Goal: Task Accomplishment & Management: Complete application form

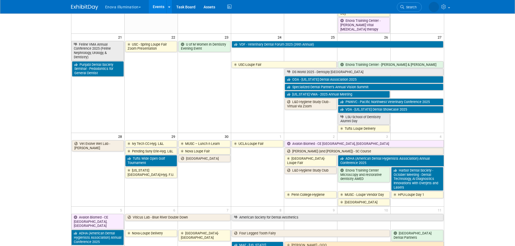
scroll to position [378, 0]
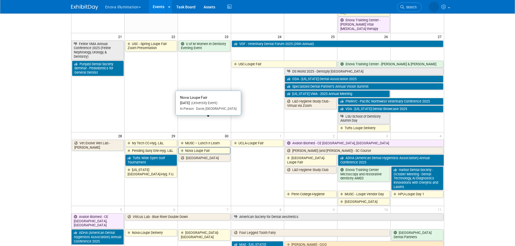
click at [202, 148] on link "Nova Loupe Fair" at bounding box center [204, 151] width 52 height 7
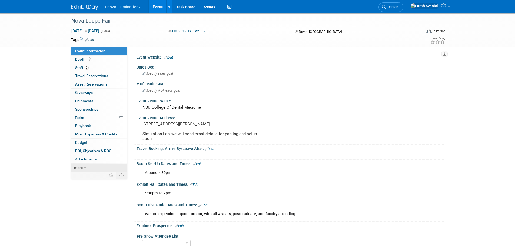
click at [93, 166] on link "more" at bounding box center [99, 168] width 56 height 8
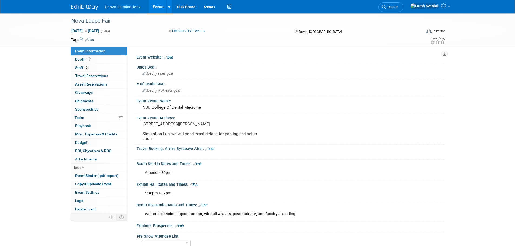
click at [84, 9] on img at bounding box center [84, 7] width 27 height 5
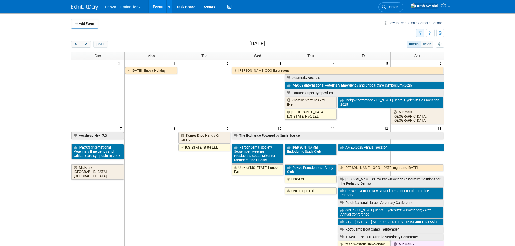
click at [421, 35] on button "button" at bounding box center [420, 33] width 8 height 8
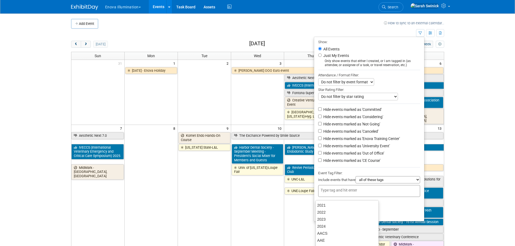
click at [333, 193] on input "text" at bounding box center [342, 190] width 43 height 5
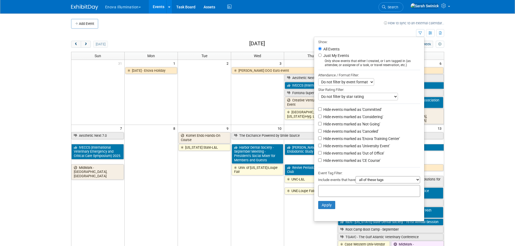
click at [398, 8] on span "Search" at bounding box center [392, 7] width 12 height 4
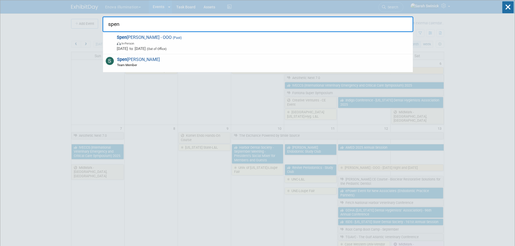
type input "spen"
click at [134, 62] on span "Spen cer Smith Team Member" at bounding box center [137, 62] width 44 height 10
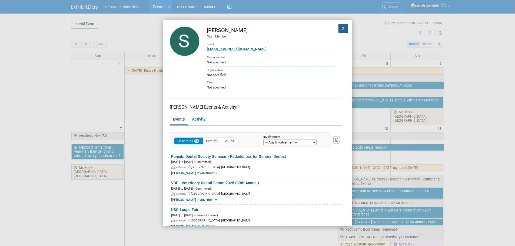
click at [341, 27] on button "X" at bounding box center [343, 28] width 10 height 9
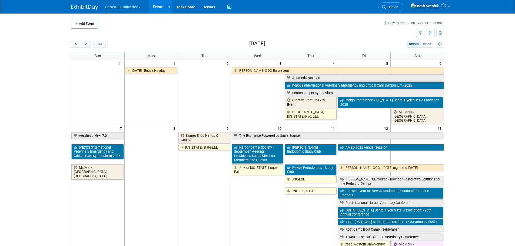
click at [403, 5] on link "Search" at bounding box center [390, 6] width 25 height 9
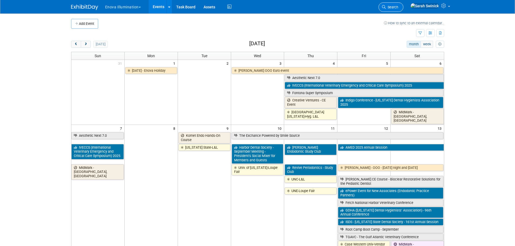
click at [398, 6] on span "Search" at bounding box center [392, 7] width 12 height 4
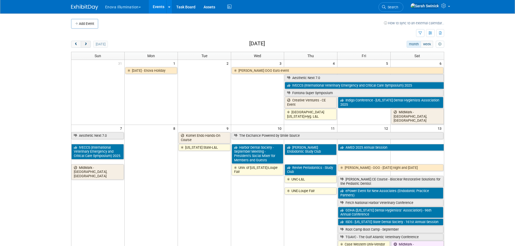
click at [90, 41] on button "next" at bounding box center [86, 44] width 10 height 7
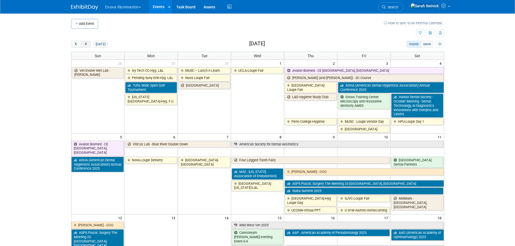
click at [90, 41] on button "next" at bounding box center [86, 44] width 10 height 7
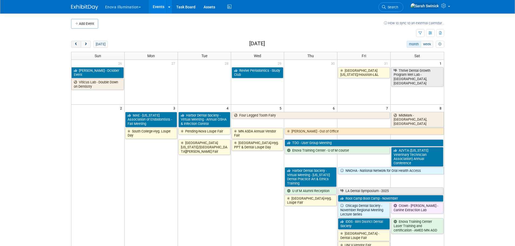
click at [77, 43] on span "prev" at bounding box center [76, 45] width 4 height 4
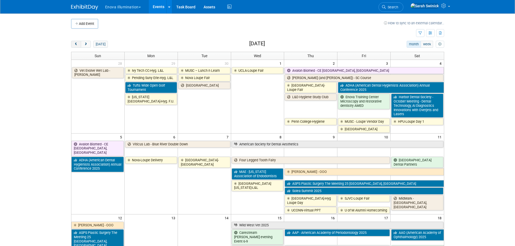
click at [77, 43] on span "prev" at bounding box center [76, 45] width 4 height 4
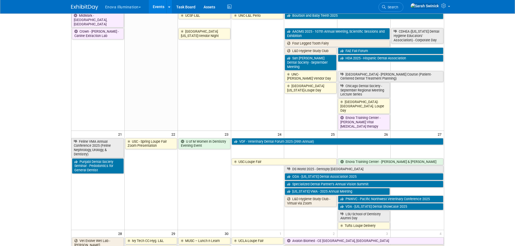
scroll to position [324, 0]
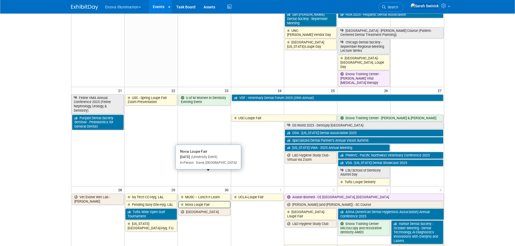
click at [205, 202] on link "Nova Loupe Fair" at bounding box center [204, 205] width 52 height 7
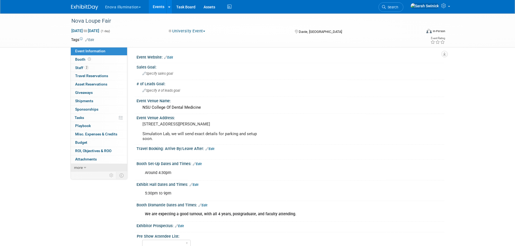
click at [100, 166] on link "more" at bounding box center [99, 168] width 56 height 8
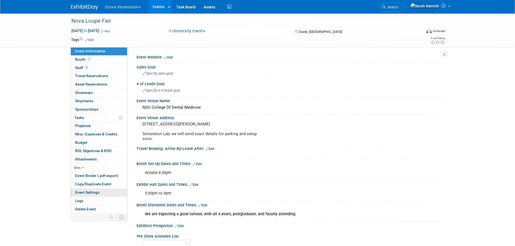
click at [106, 192] on link "Event Settings" at bounding box center [99, 193] width 56 height 8
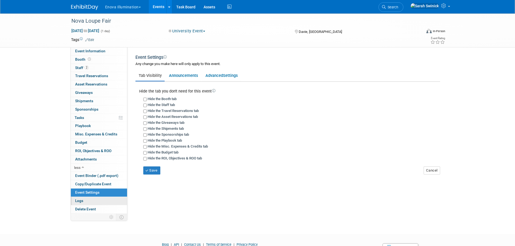
click at [119, 203] on link "Logs" at bounding box center [99, 201] width 56 height 8
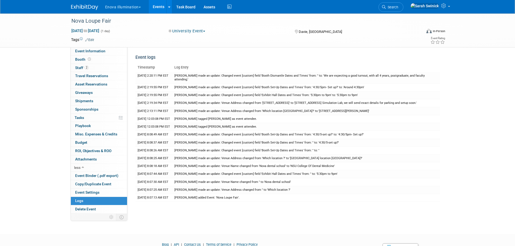
click at [73, 12] on div "Enova Illumination Choose Workspace: enova Enova Illumination Enova Illuminatio…" at bounding box center [257, 7] width 373 height 14
click at [80, 5] on img at bounding box center [84, 7] width 27 height 5
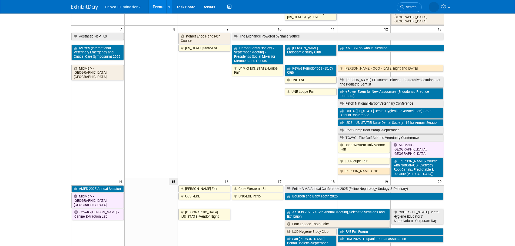
scroll to position [162, 0]
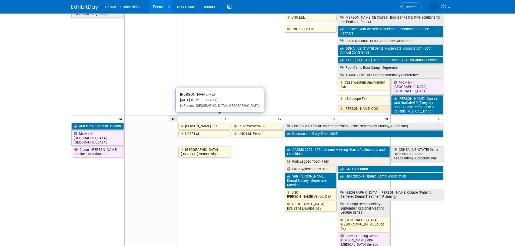
click at [219, 123] on link "[PERSON_NAME] Fair" at bounding box center [204, 126] width 52 height 7
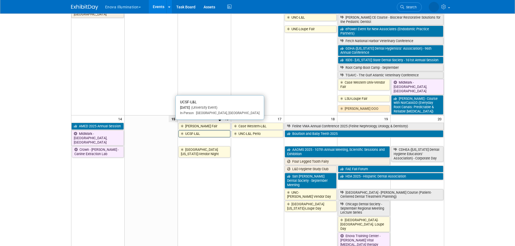
click at [185, 131] on link "UCSF-L&L" at bounding box center [204, 134] width 52 height 7
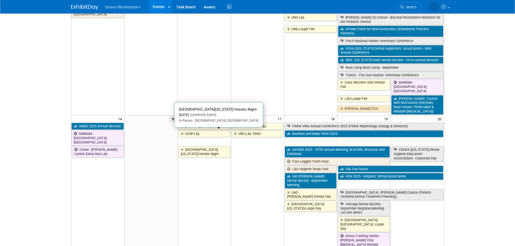
click at [205, 146] on link "Univ of Maryland-Vendor Night" at bounding box center [204, 151] width 52 height 11
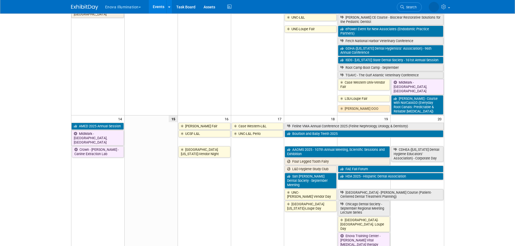
click at [251, 181] on td "UNC-L&L Perio" at bounding box center [257, 189] width 53 height 118
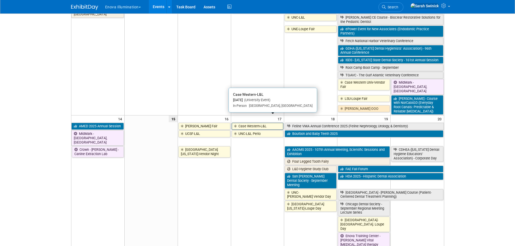
click at [260, 123] on link "Case Western-L&L" at bounding box center [258, 126] width 52 height 7
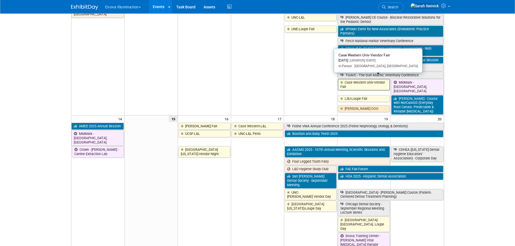
click at [348, 80] on link "Case Western Univ-Vendor Fair" at bounding box center [364, 84] width 52 height 11
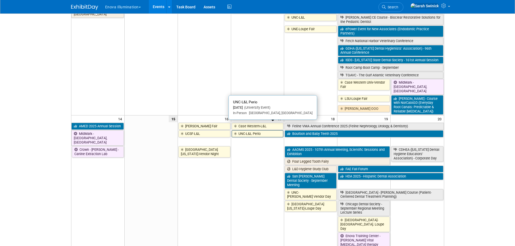
click at [254, 131] on link "UNC-L&L Perio" at bounding box center [258, 134] width 52 height 7
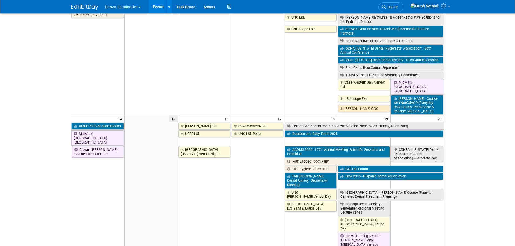
click at [239, 169] on td "UNC-L&L Perio" at bounding box center [257, 189] width 53 height 118
click at [295, 189] on link "UNC-Spurgeon Vendor Day" at bounding box center [311, 194] width 52 height 11
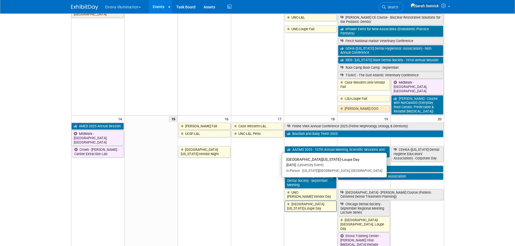
click at [287, 203] on icon at bounding box center [289, 205] width 4 height 4
click at [315, 201] on link "Univ of Iowa-Loupe Day" at bounding box center [311, 206] width 52 height 11
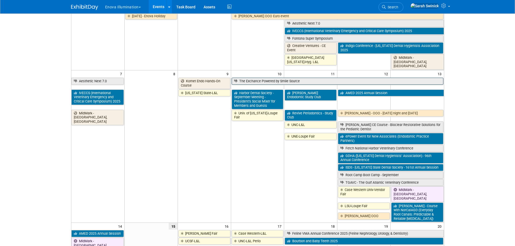
scroll to position [0, 0]
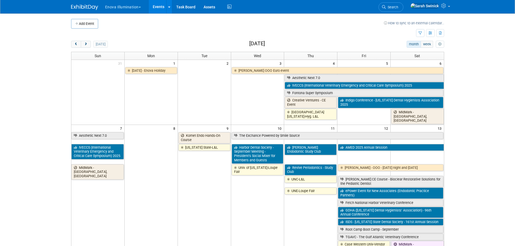
click at [398, 8] on span "Search" at bounding box center [392, 7] width 12 height 4
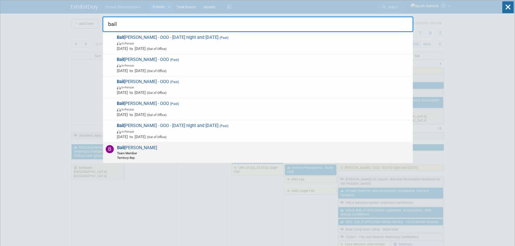
type input "bail"
click at [194, 149] on div "Bail ey Green Team Member Territory Rep" at bounding box center [258, 153] width 310 height 21
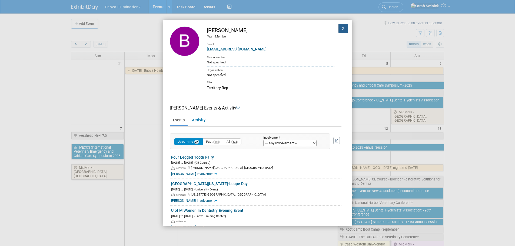
click at [342, 29] on button "X" at bounding box center [343, 28] width 10 height 9
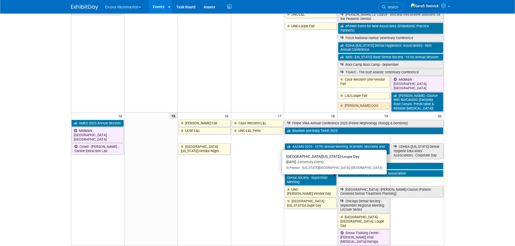
scroll to position [189, 0]
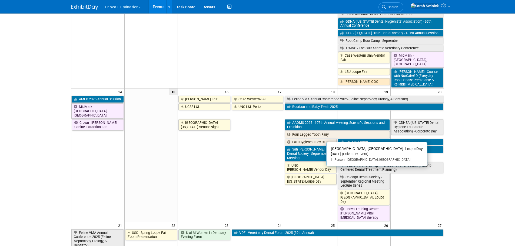
click at [346, 190] on link "Columbia Basin College-Hyg. Loupe Day" at bounding box center [364, 197] width 52 height 15
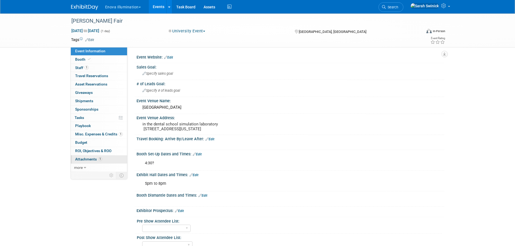
click at [106, 159] on link "1 Attachments 1" at bounding box center [99, 160] width 56 height 8
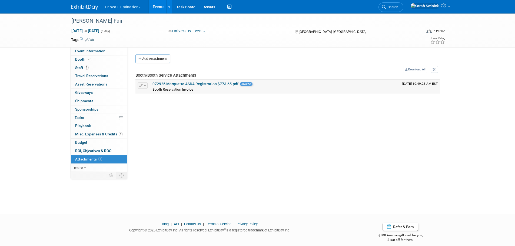
click at [182, 85] on link "072925 Marquette ASDA Registration $773.65.pdf" at bounding box center [195, 84] width 86 height 4
click at [98, 64] on link "1 Staff 1" at bounding box center [99, 68] width 56 height 8
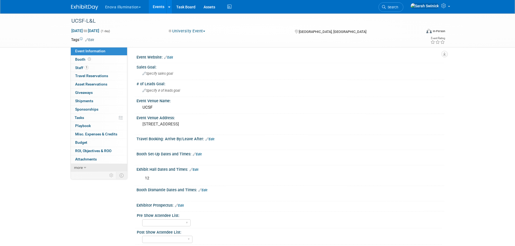
click at [96, 168] on link "more" at bounding box center [99, 168] width 56 height 8
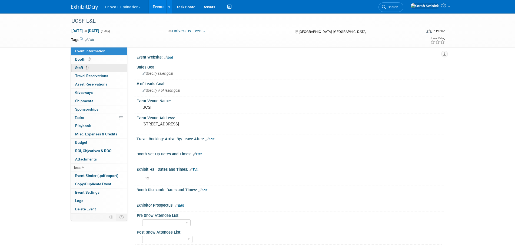
click at [101, 70] on link "1 Staff 1" at bounding box center [99, 68] width 56 height 8
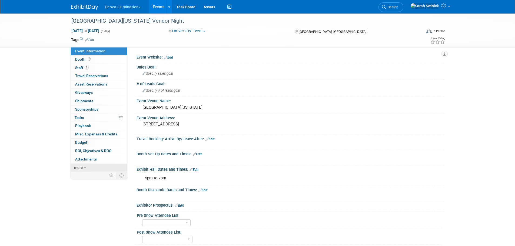
click at [108, 170] on link "more" at bounding box center [99, 168] width 56 height 8
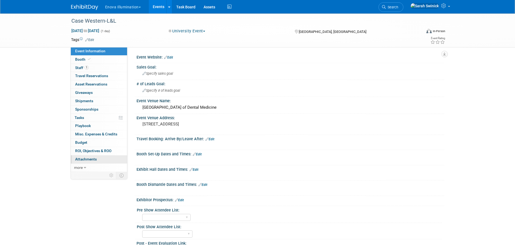
click at [86, 156] on link "0 Attachments 0" at bounding box center [99, 160] width 56 height 8
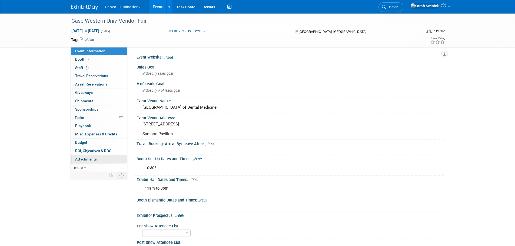
click at [94, 159] on span "Attachments 0" at bounding box center [86, 159] width 22 height 4
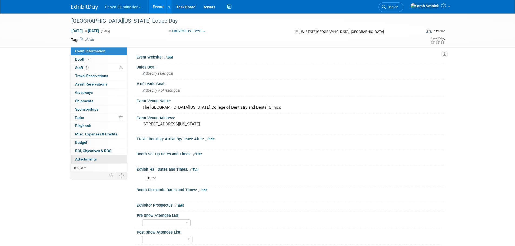
click at [91, 164] on div "Event Information Event Info Booth Booth 1 Staff 1 Staff 0 Travel Reservations …" at bounding box center [99, 109] width 57 height 125
click at [93, 170] on link "more" at bounding box center [99, 168] width 56 height 8
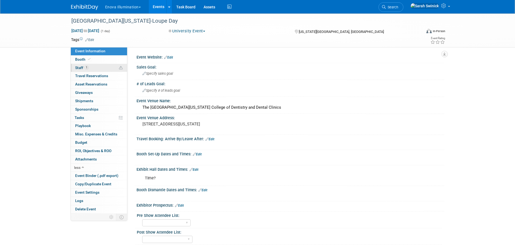
click at [105, 68] on link "1 Staff 1" at bounding box center [99, 68] width 56 height 8
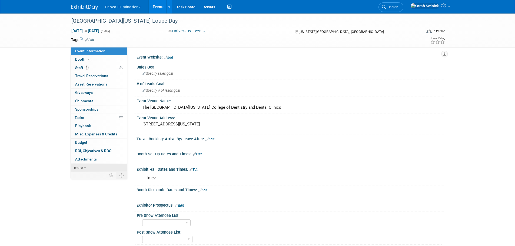
click at [107, 168] on link "more" at bounding box center [99, 168] width 56 height 8
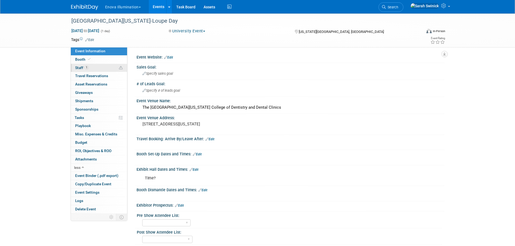
click at [95, 66] on link "1 Staff 1" at bounding box center [99, 68] width 56 height 8
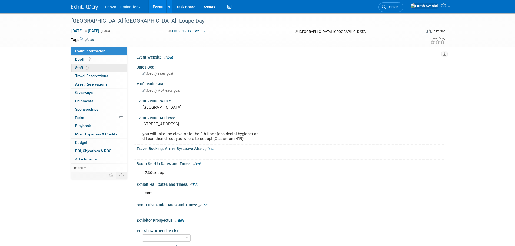
click at [87, 66] on span "1" at bounding box center [87, 68] width 4 height 4
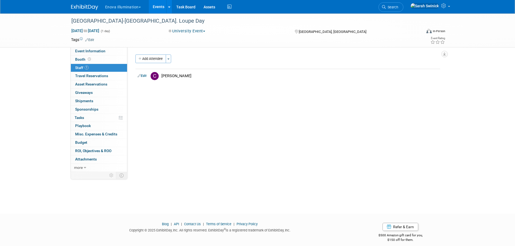
click at [386, 6] on icon at bounding box center [384, 7] width 4 height 4
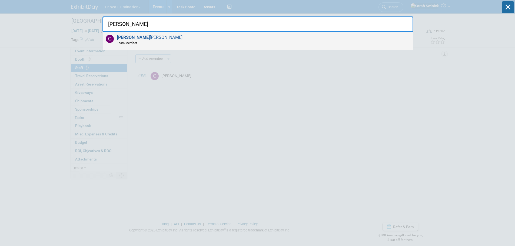
type input "cameron"
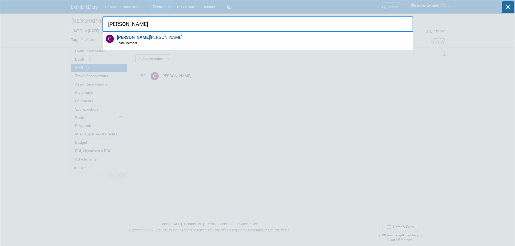
click at [172, 42] on div "Cameron Condray Team Member" at bounding box center [258, 41] width 310 height 18
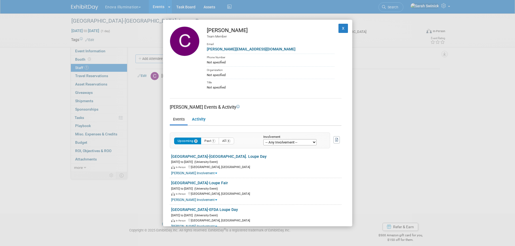
click at [19, 176] on div "Cameron Condray Team Member Email cameron@c-lution.com Phone Number Not specifi…" at bounding box center [257, 123] width 515 height 246
click at [338, 31] on button "X" at bounding box center [343, 28] width 10 height 9
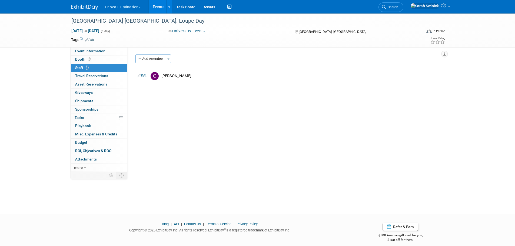
click at [303, 156] on div "Event Website: Edit Sales Goal: Specify sales goal # of Leads Goal: Specify # o…" at bounding box center [285, 109] width 317 height 125
click at [84, 7] on img at bounding box center [84, 7] width 27 height 5
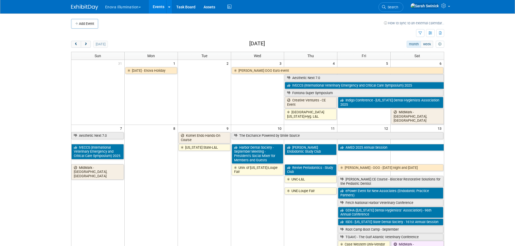
drag, startPoint x: 82, startPoint y: 42, endPoint x: 88, endPoint y: 48, distance: 8.4
click at [82, 42] on button "next" at bounding box center [86, 44] width 10 height 7
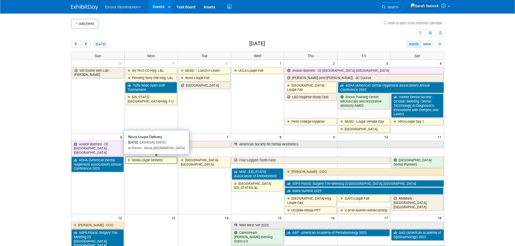
click at [158, 162] on link "Nova-Loupe Delivery" at bounding box center [151, 160] width 52 height 7
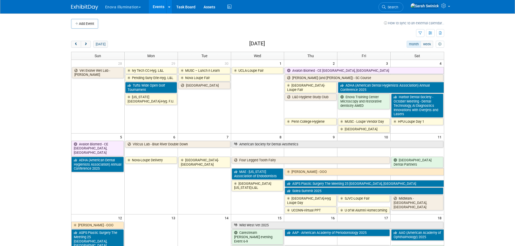
drag, startPoint x: 207, startPoint y: 194, endPoint x: 204, endPoint y: 192, distance: 3.4
click at [207, 194] on td "Lake Land College-Loupe Fair" at bounding box center [204, 185] width 53 height 58
click at [89, 22] on button "Add Event" at bounding box center [84, 24] width 27 height 10
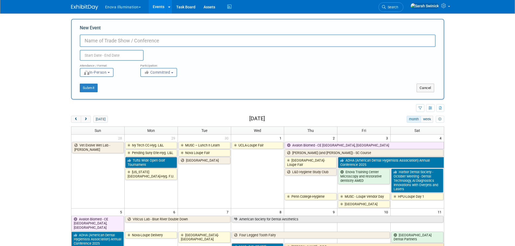
type input "N"
click at [169, 44] on input "Nova-Loupe Servicnig" at bounding box center [258, 41] width 356 height 12
click at [123, 42] on input "Nova-Loupe Serving" at bounding box center [258, 41] width 356 height 12
click at [145, 35] on input "Nova-Loupe Servicing" at bounding box center [258, 41] width 356 height 12
click at [129, 38] on input "Nova-Loupe Servicing" at bounding box center [258, 41] width 356 height 12
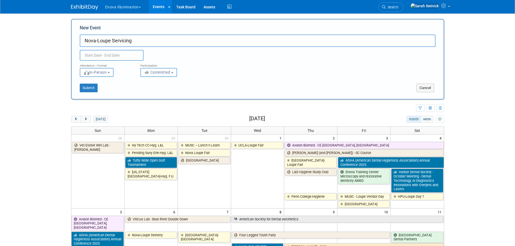
drag, startPoint x: 133, startPoint y: 40, endPoint x: 114, endPoint y: 41, distance: 18.7
click at [114, 41] on input "Nova-Loupe Servicing" at bounding box center [258, 41] width 356 height 12
paste input "servicing"
drag, startPoint x: 117, startPoint y: 40, endPoint x: 118, endPoint y: 44, distance: 4.1
click at [117, 41] on input "Nova-Loupe Sservicing" at bounding box center [258, 41] width 356 height 12
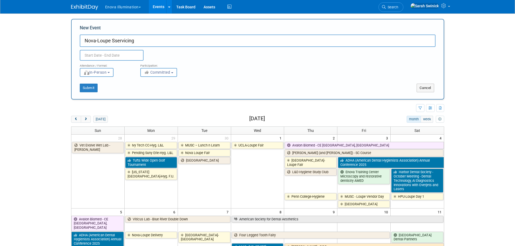
type input "Nova-Loupe Servicing"
click at [126, 54] on input "text" at bounding box center [112, 55] width 64 height 11
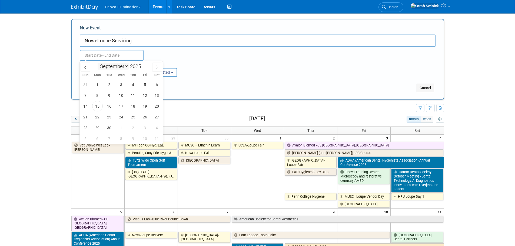
click at [123, 68] on select "January February March April May June July August September October November De…" at bounding box center [113, 66] width 31 height 7
select select "9"
click at [98, 63] on select "January February March April May June July August September October November De…" at bounding box center [113, 66] width 31 height 7
click at [105, 95] on span "7" at bounding box center [109, 95] width 11 height 11
type input "[DATE] to [DATE]"
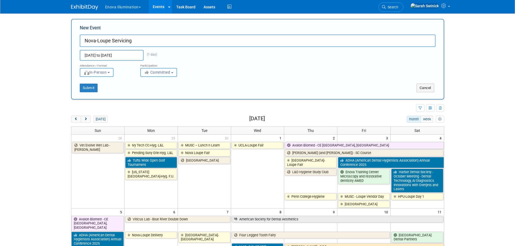
click at [150, 73] on icon "button" at bounding box center [147, 73] width 6 height 4
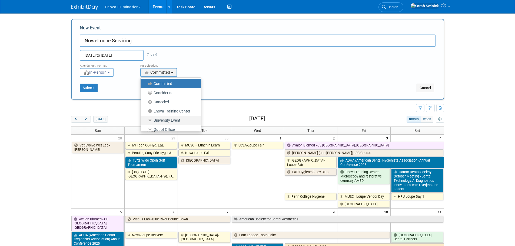
click at [162, 117] on label "University Event" at bounding box center [169, 120] width 52 height 7
click at [145, 119] on input "University Event" at bounding box center [144, 121] width 4 height 4
select select "103"
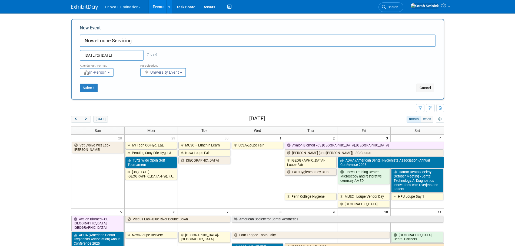
drag, startPoint x: 223, startPoint y: 73, endPoint x: 223, endPoint y: 76, distance: 2.7
click at [223, 76] on div "Attendance / Format: <img src="https://www.exhibitday.com/Images/Format-InPerso…" at bounding box center [258, 69] width 364 height 16
click at [94, 90] on button "Submit" at bounding box center [89, 88] width 18 height 9
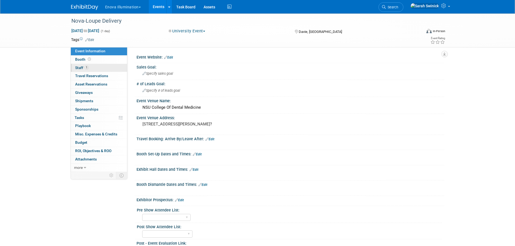
click at [107, 65] on link "1 Staff 1" at bounding box center [99, 68] width 56 height 8
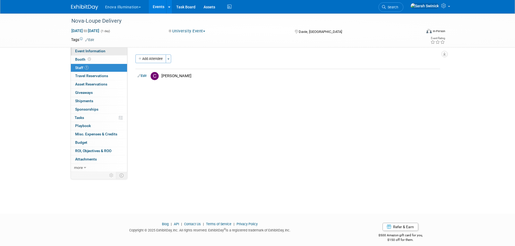
click at [118, 52] on link "Event Information" at bounding box center [99, 51] width 56 height 8
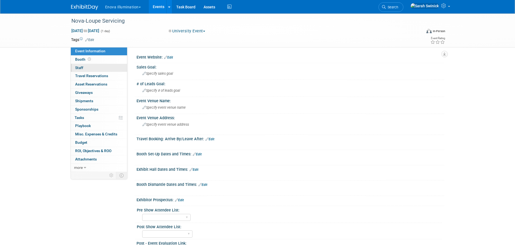
drag, startPoint x: 99, startPoint y: 66, endPoint x: 103, endPoint y: 69, distance: 4.3
click at [99, 67] on link "0 Staff 0" at bounding box center [99, 68] width 56 height 8
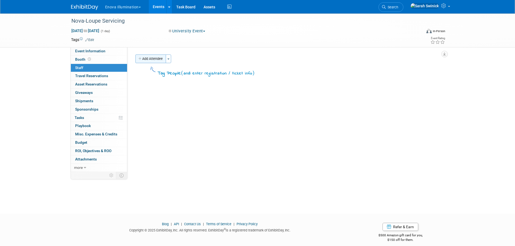
click at [147, 61] on button "Add Attendee" at bounding box center [150, 59] width 31 height 9
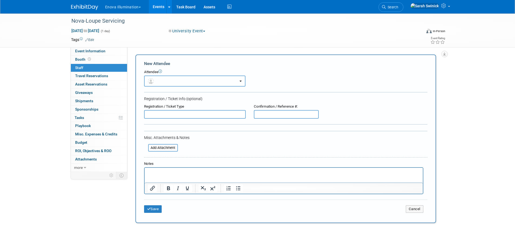
click at [152, 82] on img "button" at bounding box center [151, 81] width 6 height 6
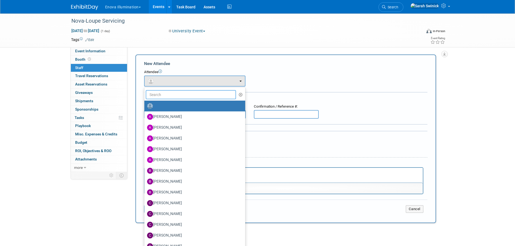
click at [154, 97] on input "text" at bounding box center [191, 94] width 91 height 9
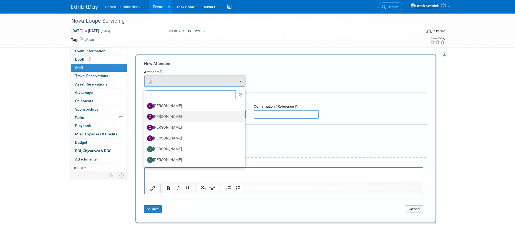
type input "co"
click at [168, 113] on label "[PERSON_NAME]" at bounding box center [193, 117] width 93 height 9
click at [145, 115] on input "[PERSON_NAME]" at bounding box center [144, 117] width 4 height 4
select select "875cea12-3115-4a68-bacb-82929270209a"
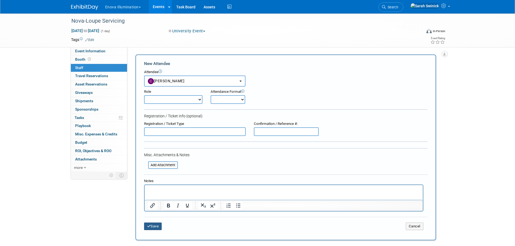
drag, startPoint x: 158, startPoint y: 228, endPoint x: 158, endPoint y: 225, distance: 3.5
click at [158, 228] on button "Save" at bounding box center [153, 227] width 18 height 8
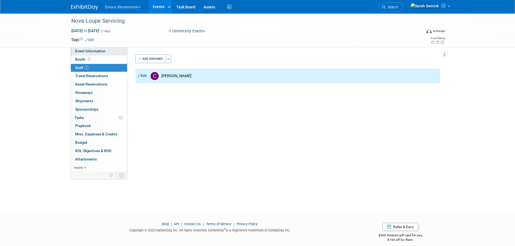
click at [111, 52] on link "Event Information" at bounding box center [99, 51] width 56 height 8
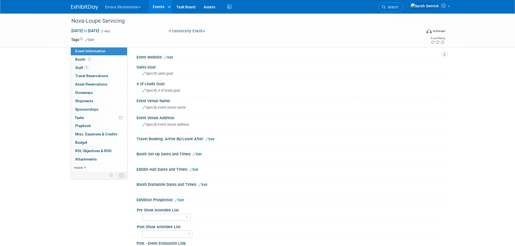
click at [195, 174] on div at bounding box center [262, 175] width 243 height 5
click at [195, 172] on div "Exhibit Hall Dates and Times: Edit X" at bounding box center [289, 173] width 310 height 15
click at [195, 168] on div "Exhibit Hall Dates and Times: Edit" at bounding box center [290, 169] width 308 height 7
click at [195, 168] on link "Edit" at bounding box center [193, 170] width 9 height 4
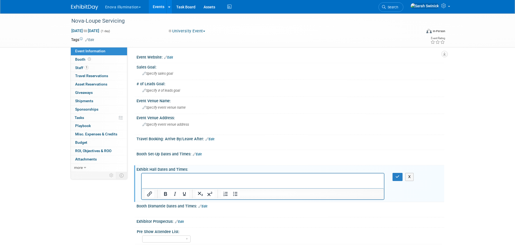
drag, startPoint x: 163, startPoint y: 184, endPoint x: 154, endPoint y: 182, distance: 9.1
drag, startPoint x: 15, startPoint y: 9, endPoint x: 331, endPoint y: 84, distance: 323.8
click at [333, 83] on div "# of Leads Goal:" at bounding box center [290, 83] width 308 height 7
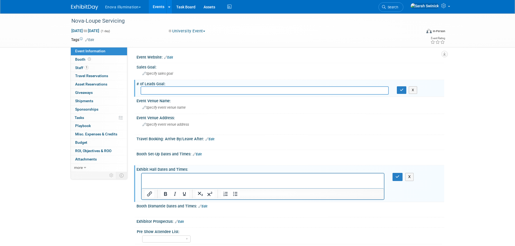
drag, startPoint x: 44, startPoint y: 0, endPoint x: 186, endPoint y: 174, distance: 224.3
click at [186, 174] on iframe at bounding box center [263, 181] width 242 height 15
click at [189, 181] on html at bounding box center [262, 178] width 242 height 8
click at [395, 177] on button "button" at bounding box center [397, 177] width 10 height 8
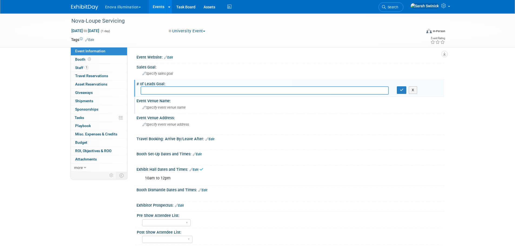
click at [210, 112] on div "Specify event venue name" at bounding box center [290, 108] width 299 height 8
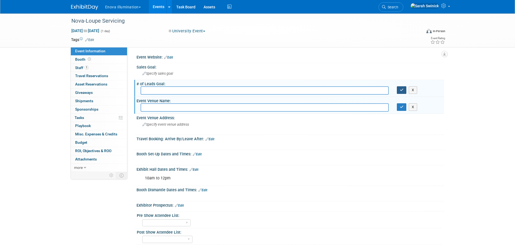
click at [402, 88] on button "button" at bounding box center [402, 90] width 10 height 8
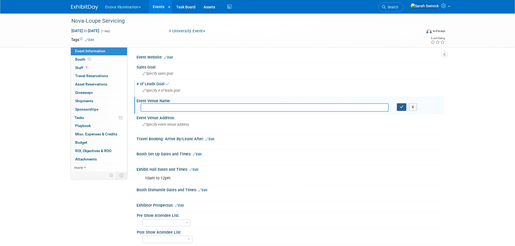
click at [397, 105] on button "button" at bounding box center [402, 108] width 10 height 8
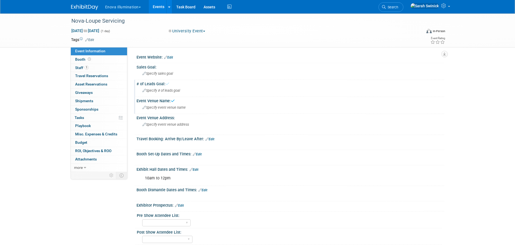
click at [84, 7] on img at bounding box center [84, 7] width 27 height 5
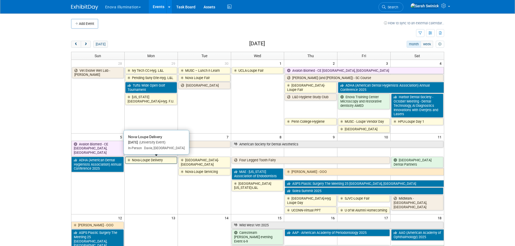
click at [166, 161] on link "Nova-Loupe Delivery" at bounding box center [151, 160] width 52 height 7
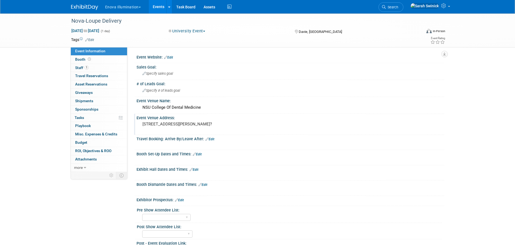
click at [179, 127] on pre "3050 S University Dr, Davie, FL 33314?" at bounding box center [200, 124] width 116 height 5
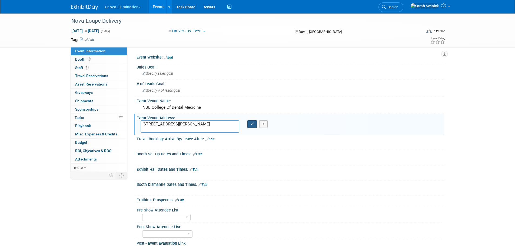
type textarea "3050 S University Dr, Davie, FL 33314"
click at [255, 126] on button "button" at bounding box center [252, 125] width 10 height 8
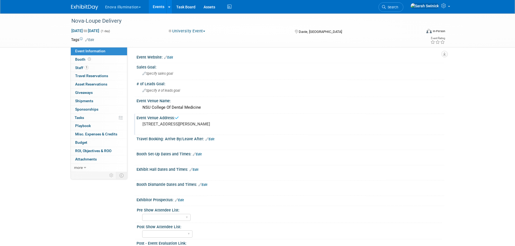
drag, startPoint x: 183, startPoint y: 128, endPoint x: 143, endPoint y: 124, distance: 40.4
click at [143, 124] on pre "3050 S University Dr, Davie, FL 33314" at bounding box center [200, 124] width 116 height 5
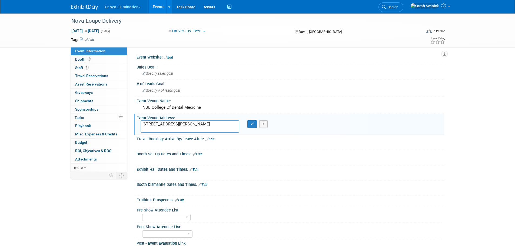
click at [91, 9] on img at bounding box center [84, 7] width 27 height 5
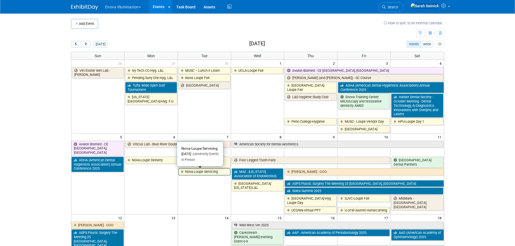
click at [186, 172] on link "Nova-Loupe Servicing" at bounding box center [204, 172] width 52 height 7
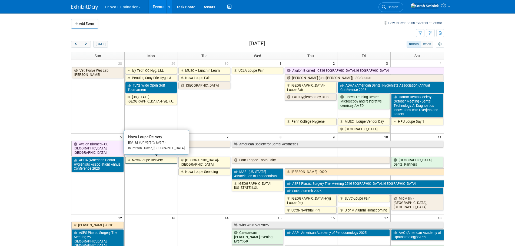
click at [151, 159] on link "Nova-Loupe Delivery" at bounding box center [151, 160] width 52 height 7
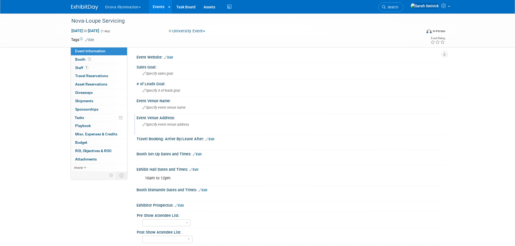
click at [168, 127] on div "Specify event venue address" at bounding box center [201, 127] width 120 height 12
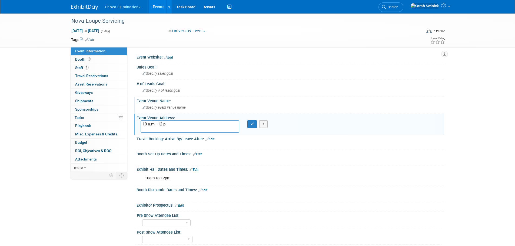
type textarea "10 a.m - 12 p.\"
drag, startPoint x: 172, startPoint y: 125, endPoint x: 132, endPoint y: 118, distance: 40.4
click at [132, 118] on div "Event Website: Edit Sales Goal: Specify sales goal # of Leads Goal: Specify # o…" at bounding box center [285, 109] width 317 height 125
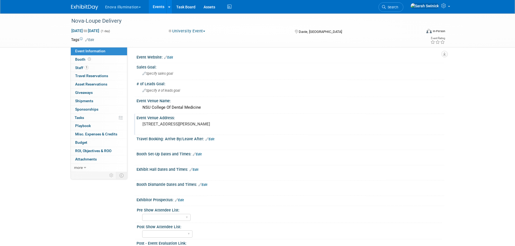
drag, startPoint x: 174, startPoint y: 131, endPoint x: 139, endPoint y: 125, distance: 34.9
click at [139, 125] on div "[STREET_ADDRESS][PERSON_NAME]" at bounding box center [200, 127] width 128 height 13
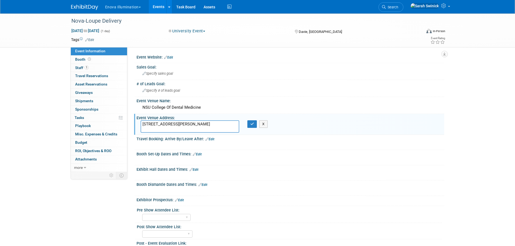
drag, startPoint x: 145, startPoint y: 125, endPoint x: 198, endPoint y: 125, distance: 52.7
click at [198, 125] on textarea "3050 S University Dr, Davie, FL 33314" at bounding box center [190, 127] width 99 height 12
drag, startPoint x: 168, startPoint y: 127, endPoint x: 141, endPoint y: 122, distance: 27.2
click at [141, 122] on textarea "3050 S University Dr, Davie, FL 33314" at bounding box center [190, 127] width 99 height 12
drag, startPoint x: 85, startPoint y: 2, endPoint x: 86, endPoint y: 6, distance: 4.3
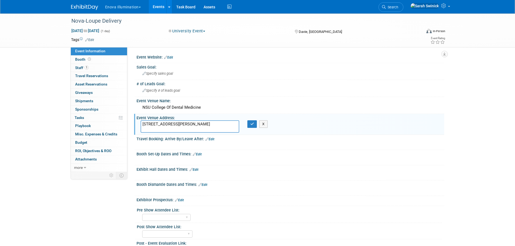
click at [85, 2] on div at bounding box center [88, 5] width 34 height 10
click at [86, 6] on img at bounding box center [84, 7] width 27 height 5
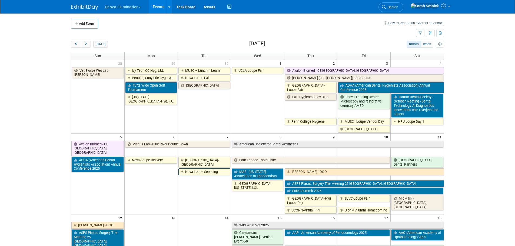
click at [187, 173] on link "Nova-Loupe Servicing" at bounding box center [204, 172] width 52 height 7
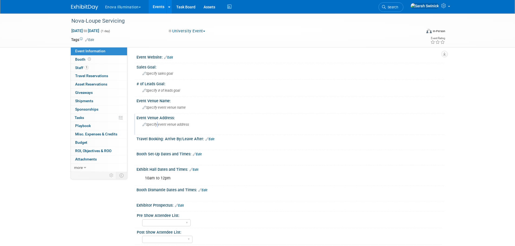
drag, startPoint x: 160, startPoint y: 122, endPoint x: 156, endPoint y: 130, distance: 9.3
click at [156, 130] on div "Specify event venue address" at bounding box center [201, 127] width 120 height 12
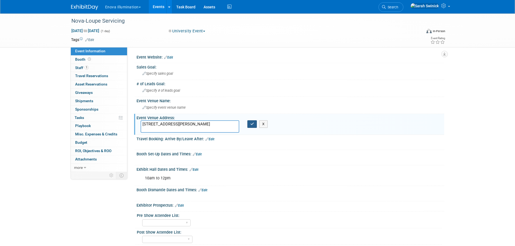
type textarea "[STREET_ADDRESS][PERSON_NAME]"
drag, startPoint x: 255, startPoint y: 125, endPoint x: 211, endPoint y: 99, distance: 50.2
click at [254, 125] on button "button" at bounding box center [252, 125] width 10 height 8
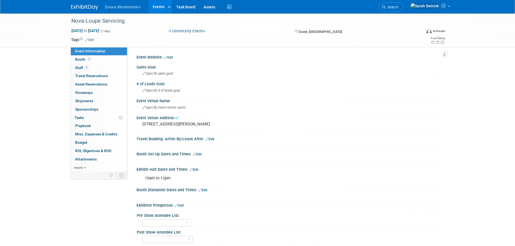
click at [86, 6] on img at bounding box center [84, 7] width 27 height 5
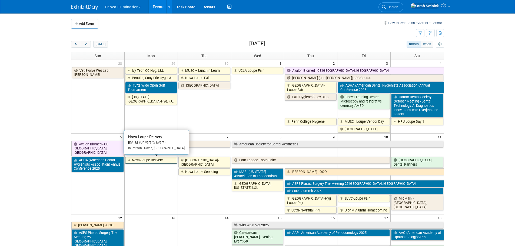
click at [151, 162] on link "Nova-Loupe Delivery" at bounding box center [151, 160] width 52 height 7
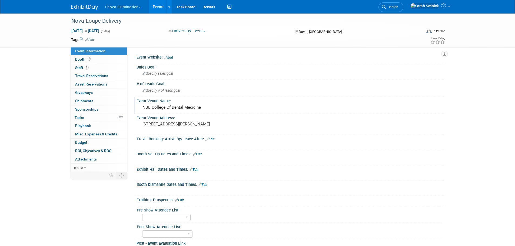
drag, startPoint x: 186, startPoint y: 108, endPoint x: 139, endPoint y: 111, distance: 47.1
click at [139, 111] on div "NSU College Of Dental Medicine" at bounding box center [290, 108] width 308 height 9
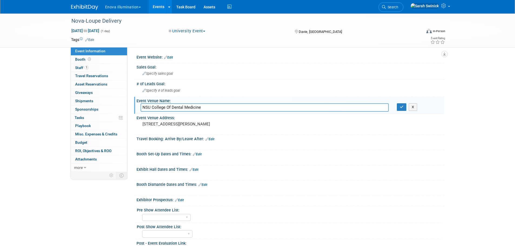
click at [88, 8] on img at bounding box center [84, 7] width 27 height 5
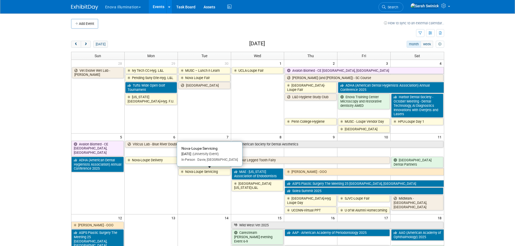
click at [198, 172] on link "Nova-Loupe Servicing" at bounding box center [204, 172] width 52 height 7
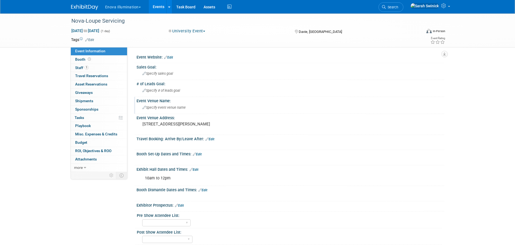
drag, startPoint x: 150, startPoint y: 106, endPoint x: 151, endPoint y: 110, distance: 3.3
click at [151, 110] on div "Specify event venue name" at bounding box center [290, 108] width 299 height 8
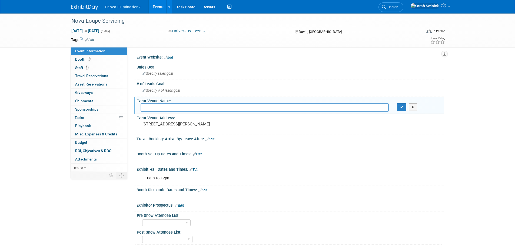
type input "[STREET_ADDRESS][PERSON_NAME]"
drag, startPoint x: 215, startPoint y: 109, endPoint x: 117, endPoint y: 108, distance: 98.4
click at [116, 108] on div "Event Information Event Info Booth Booth 1 Staff 1 Staff 0 Travel Reservations …" at bounding box center [257, 151] width 381 height 274
click at [86, 6] on img at bounding box center [84, 7] width 27 height 5
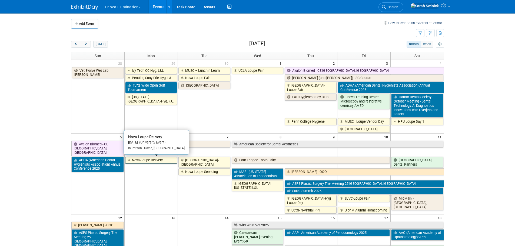
click at [142, 164] on link "Nova-Loupe Delivery" at bounding box center [151, 160] width 52 height 7
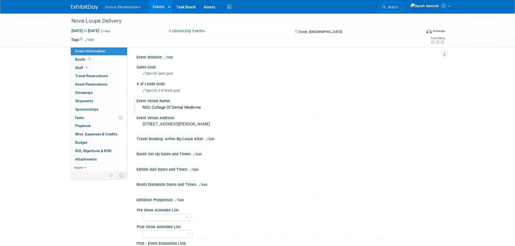
drag, startPoint x: 203, startPoint y: 107, endPoint x: 138, endPoint y: 109, distance: 65.2
click at [138, 109] on div "NSU College Of Dental Medicine" at bounding box center [290, 108] width 308 height 9
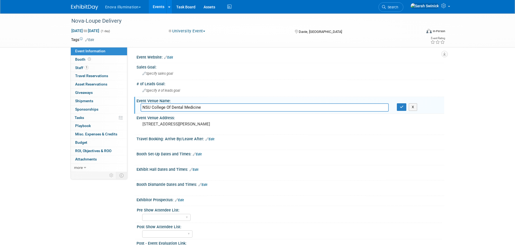
drag, startPoint x: 158, startPoint y: 104, endPoint x: 144, endPoint y: 105, distance: 14.9
click at [143, 105] on input "NSU College Of Dental Medicine" at bounding box center [265, 108] width 248 height 8
click at [95, 11] on div "Enova Illumination Choose Workspace: [GEOGRAPHIC_DATA] Enova Illumination Enova…" at bounding box center [257, 7] width 373 height 14
click at [91, 6] on img at bounding box center [84, 7] width 27 height 5
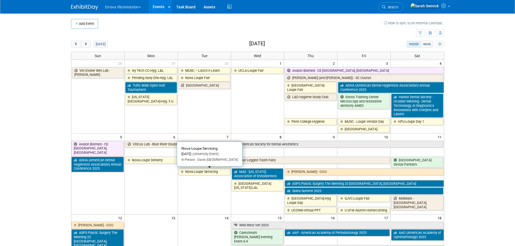
click at [197, 174] on link "Nova-Loupe Servicing" at bounding box center [204, 172] width 52 height 7
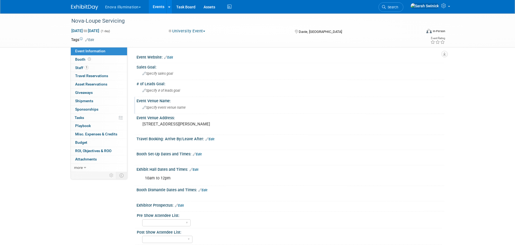
drag, startPoint x: 155, startPoint y: 106, endPoint x: 152, endPoint y: 106, distance: 3.0
click at [152, 106] on span "Specify event venue name" at bounding box center [163, 108] width 43 height 4
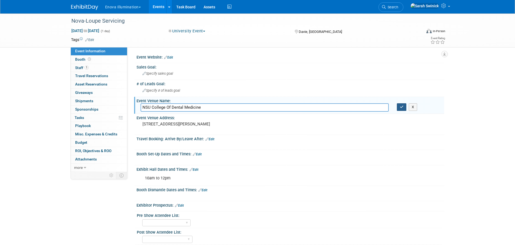
type input "NSU College Of Dental Medicine"
click at [405, 106] on button "button" at bounding box center [402, 108] width 10 height 8
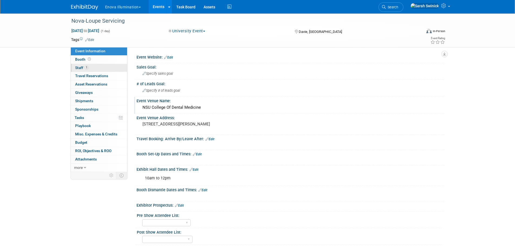
click at [97, 71] on link "1 Staff 1" at bounding box center [99, 68] width 56 height 8
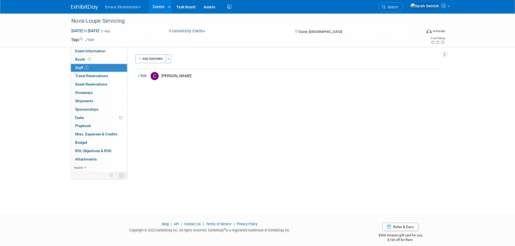
click at [85, 7] on img at bounding box center [84, 7] width 27 height 5
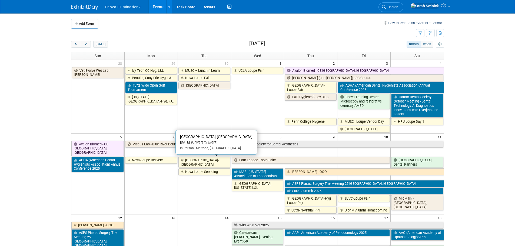
click at [210, 162] on link "[GEOGRAPHIC_DATA]-[GEOGRAPHIC_DATA]" at bounding box center [204, 162] width 52 height 11
click at [212, 165] on link "[GEOGRAPHIC_DATA]-[GEOGRAPHIC_DATA]" at bounding box center [204, 162] width 52 height 11
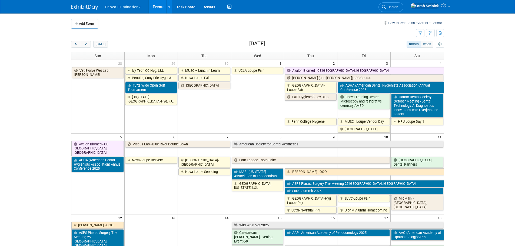
click at [209, 200] on td "Nova-Loupe Servicing" at bounding box center [204, 191] width 53 height 46
click at [154, 195] on td "Nova-Loupe Delivery" at bounding box center [150, 185] width 53 height 58
click at [156, 202] on td "Nova-Loupe Delivery" at bounding box center [150, 185] width 53 height 58
drag, startPoint x: 164, startPoint y: 192, endPoint x: 179, endPoint y: 189, distance: 15.4
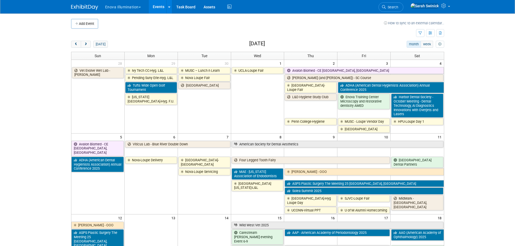
click at [164, 192] on td "Nova-Loupe Delivery" at bounding box center [150, 185] width 53 height 58
click at [212, 197] on td "Nova-Loupe Servicing" at bounding box center [204, 191] width 53 height 46
drag, startPoint x: 175, startPoint y: 27, endPoint x: 162, endPoint y: 29, distance: 13.1
click at [176, 27] on td at bounding box center [241, 24] width 286 height 10
click at [78, 43] on span "prev" at bounding box center [76, 45] width 4 height 4
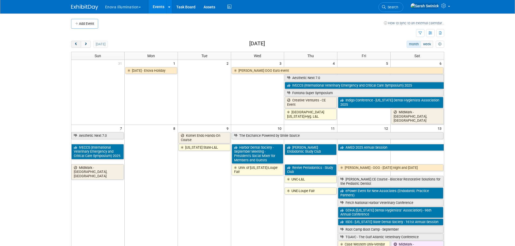
click at [75, 41] on button "prev" at bounding box center [76, 44] width 10 height 7
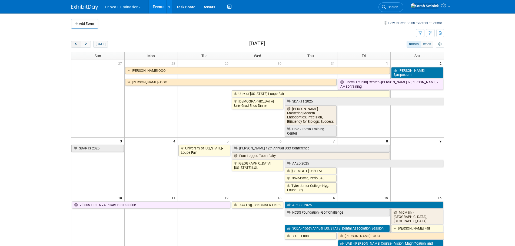
click at [74, 42] on div "Add Event How to sync to an external calendar... New Event Duplicate Event Warn…" at bounding box center [257, 240] width 381 height 453
drag, startPoint x: 72, startPoint y: 42, endPoint x: 75, endPoint y: 44, distance: 4.0
click at [75, 45] on button "prev" at bounding box center [76, 44] width 10 height 7
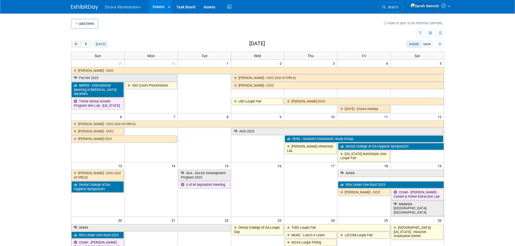
click at [75, 45] on span "prev" at bounding box center [76, 45] width 4 height 4
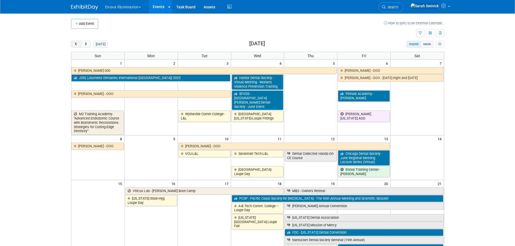
click at [75, 45] on span "prev" at bounding box center [76, 45] width 4 height 4
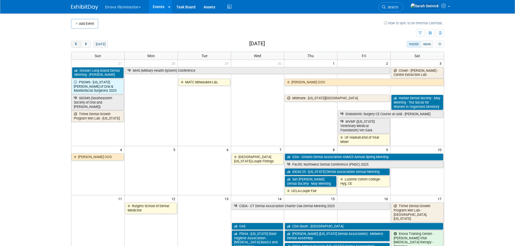
drag, startPoint x: 75, startPoint y: 44, endPoint x: 74, endPoint y: 48, distance: 3.3
click at [75, 45] on span "prev" at bounding box center [76, 45] width 4 height 4
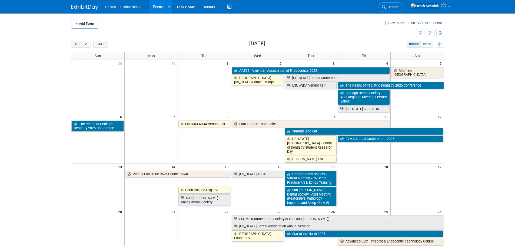
click at [74, 48] on button "prev" at bounding box center [76, 44] width 10 height 7
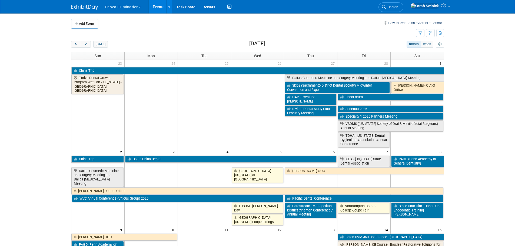
click at [74, 47] on button "prev" at bounding box center [76, 44] width 10 height 7
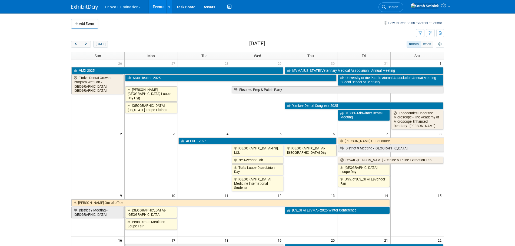
click at [75, 44] on span "prev" at bounding box center [76, 45] width 4 height 4
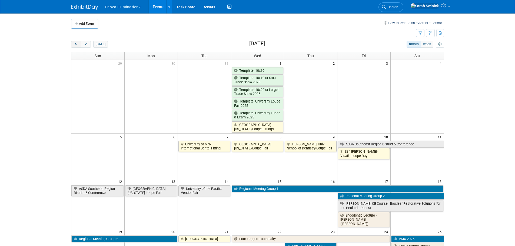
click at [76, 46] on span "prev" at bounding box center [76, 45] width 4 height 4
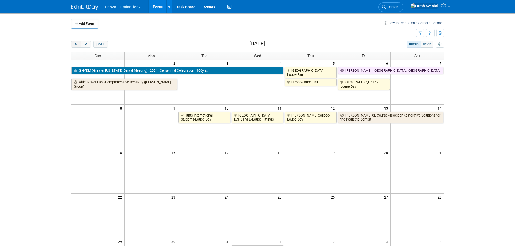
click at [77, 47] on button "prev" at bounding box center [76, 44] width 10 height 7
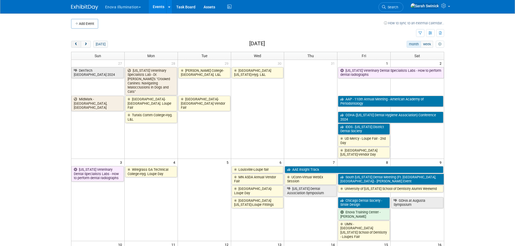
click at [77, 47] on button "prev" at bounding box center [76, 44] width 10 height 7
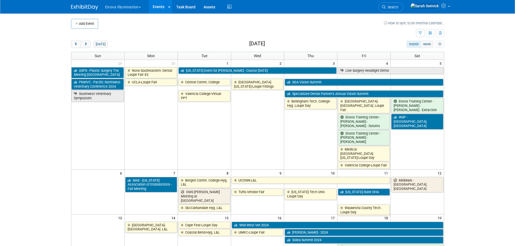
click at [76, 46] on span "prev" at bounding box center [76, 45] width 4 height 4
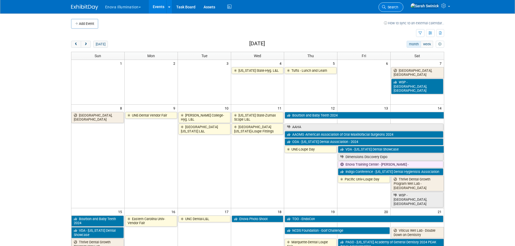
click at [403, 9] on link "Search" at bounding box center [390, 6] width 25 height 9
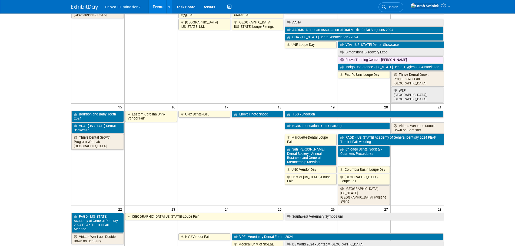
scroll to position [108, 0]
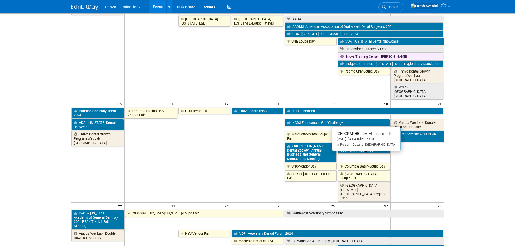
click at [366, 171] on link "Daytona State College-Loupe Fair" at bounding box center [364, 176] width 52 height 11
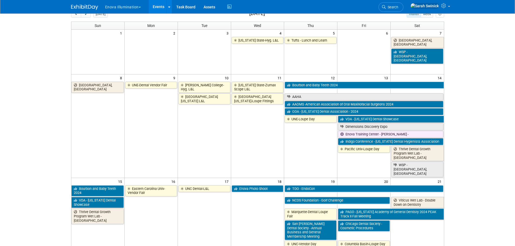
scroll to position [0, 0]
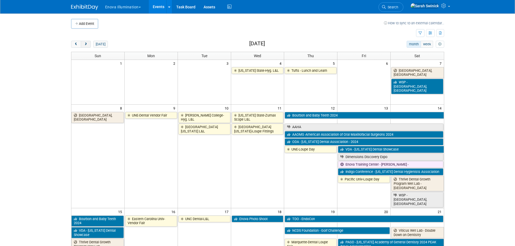
click at [88, 41] on button "next" at bounding box center [86, 44] width 10 height 7
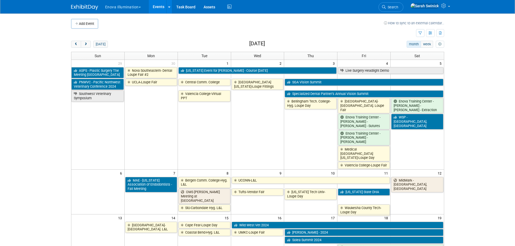
click at [394, 7] on div "Enova Illumination Choose Workspace: enova Enova Illumination Enova Illuminatio…" at bounding box center [257, 7] width 373 height 14
click at [386, 7] on icon at bounding box center [384, 7] width 4 height 4
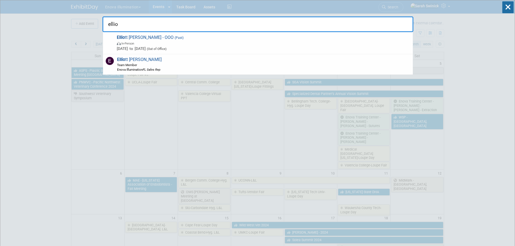
click at [214, 58] on div "Ellio tt Brady Team Member Enova Illumination FL Sales Rep" at bounding box center [258, 64] width 310 height 21
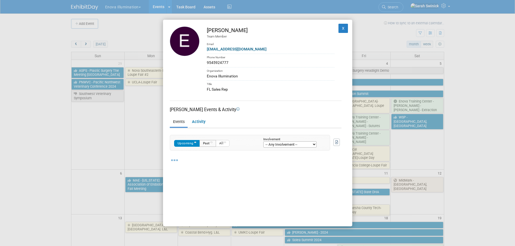
click at [211, 141] on button "Past" at bounding box center [207, 143] width 16 height 7
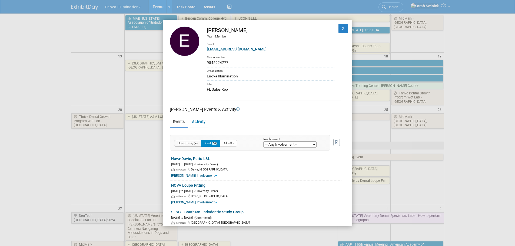
click at [200, 142] on button "Upcoming 4" at bounding box center [187, 143] width 27 height 7
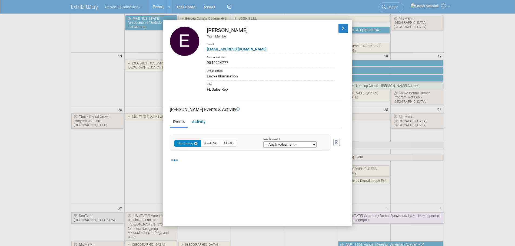
click at [7, 168] on div "Elliott Brady Team Member Email ebrady@goenova.com Phone Number 9545924777 Orga…" at bounding box center [257, 123] width 515 height 246
click at [339, 28] on button "X" at bounding box center [343, 28] width 10 height 9
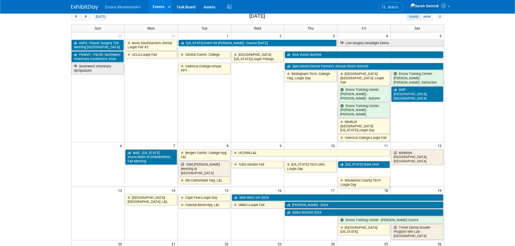
scroll to position [54, 0]
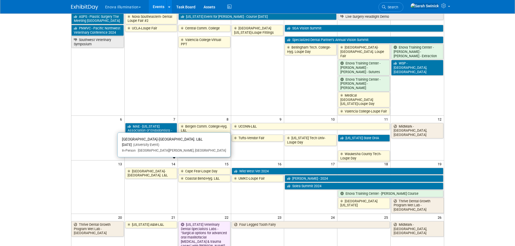
click at [155, 168] on link "Indian River State College-Hyg. L&L" at bounding box center [151, 173] width 52 height 11
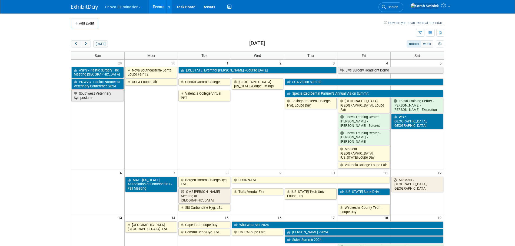
scroll to position [0, 0]
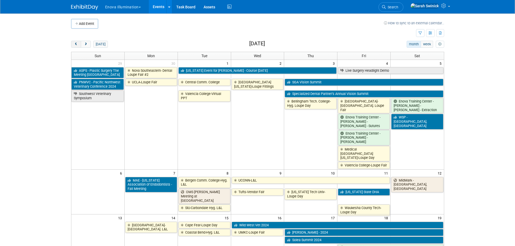
click at [75, 45] on span "prev" at bounding box center [76, 45] width 4 height 4
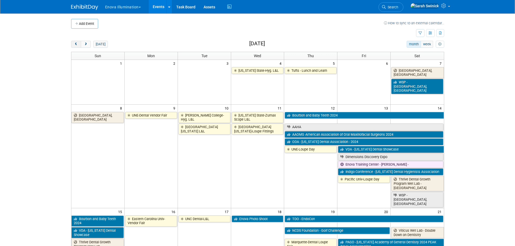
click at [75, 45] on span "prev" at bounding box center [76, 45] width 4 height 4
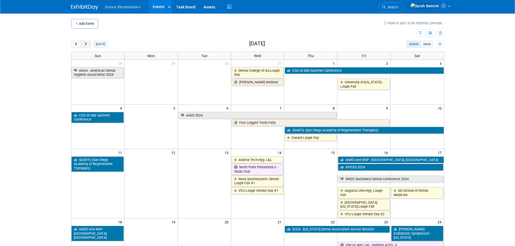
click at [89, 42] on button "next" at bounding box center [86, 44] width 10 height 7
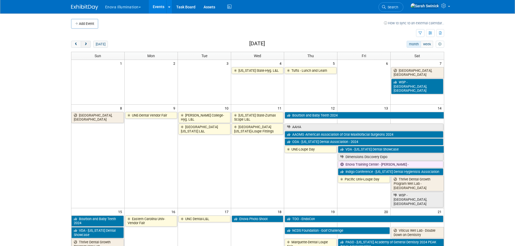
click at [85, 46] on button "next" at bounding box center [86, 44] width 10 height 7
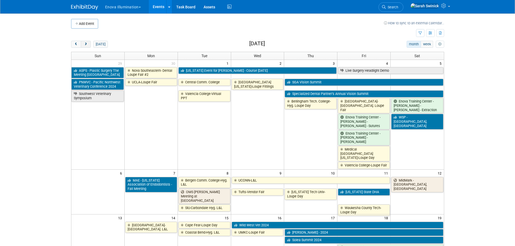
click at [87, 41] on button "next" at bounding box center [86, 44] width 10 height 7
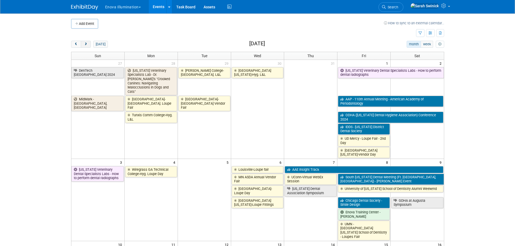
click at [85, 44] on span "next" at bounding box center [86, 45] width 4 height 4
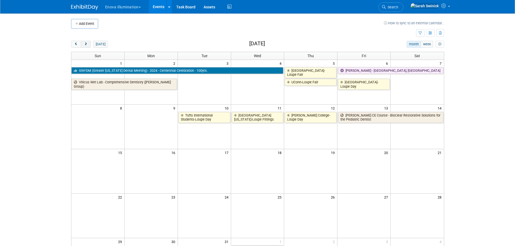
click at [85, 45] on span "next" at bounding box center [86, 45] width 4 height 4
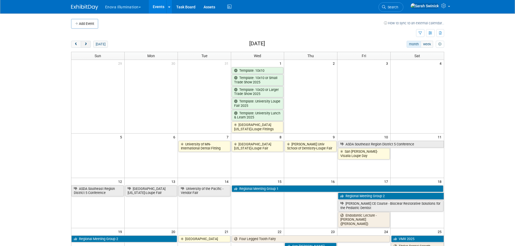
click at [85, 45] on span "next" at bounding box center [86, 45] width 4 height 4
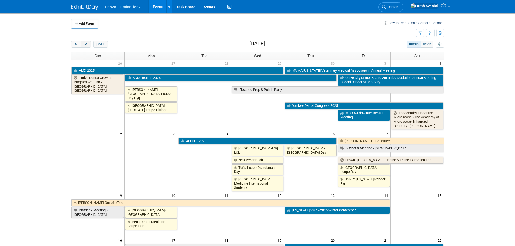
click at [85, 44] on span "next" at bounding box center [86, 45] width 4 height 4
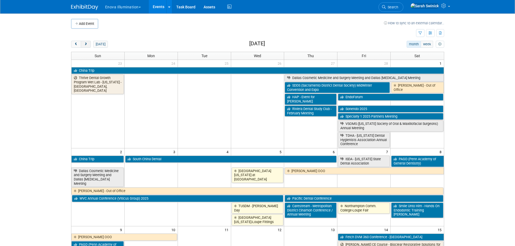
click at [85, 44] on span "next" at bounding box center [86, 45] width 4 height 4
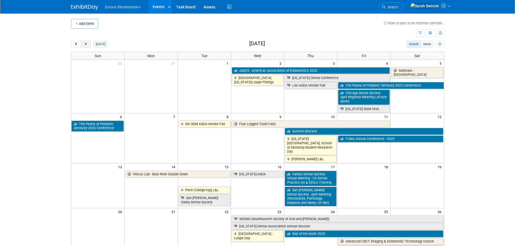
click at [86, 45] on span "next" at bounding box center [86, 45] width 4 height 4
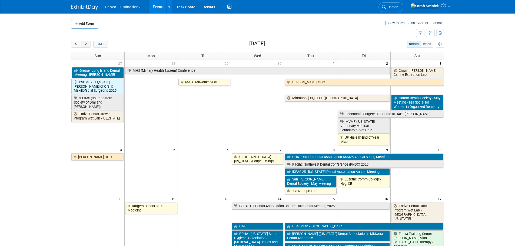
click at [86, 44] on span "next" at bounding box center [86, 45] width 4 height 4
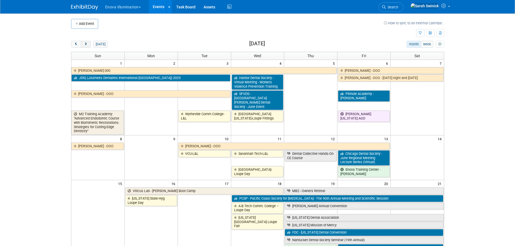
click at [86, 44] on span "next" at bounding box center [86, 45] width 4 height 4
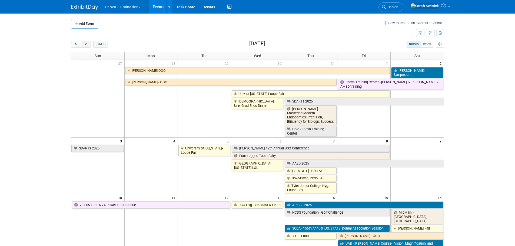
click at [86, 44] on span "next" at bounding box center [86, 45] width 4 height 4
click at [86, 43] on span "next" at bounding box center [86, 45] width 4 height 4
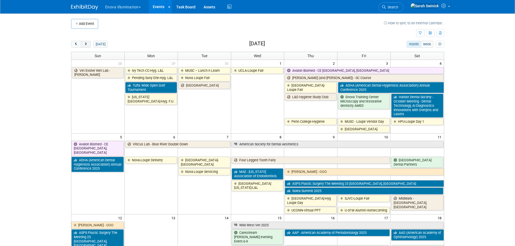
click at [86, 44] on span "next" at bounding box center [86, 45] width 4 height 4
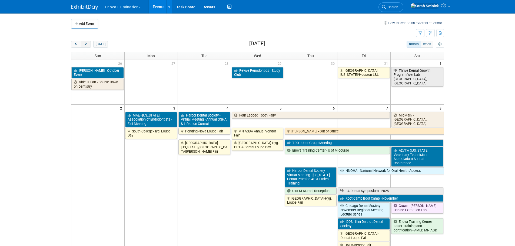
click at [86, 44] on span "next" at bounding box center [86, 45] width 4 height 4
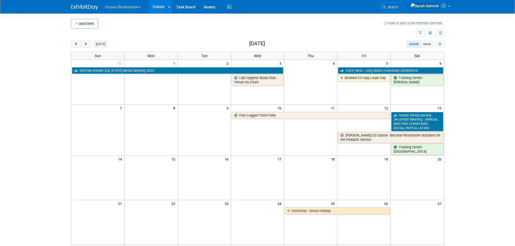
click at [403, 1] on li "Search" at bounding box center [390, 6] width 25 height 13
click at [386, 5] on icon at bounding box center [384, 7] width 4 height 4
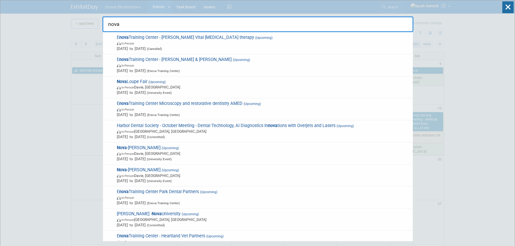
type input "nova"
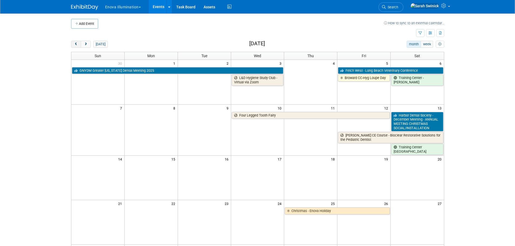
click at [78, 46] on span "prev" at bounding box center [76, 45] width 4 height 4
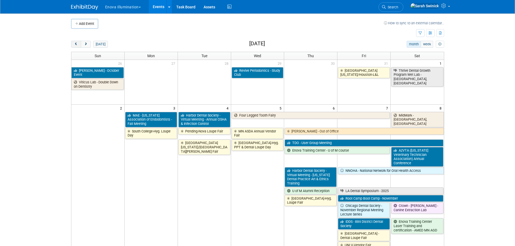
click at [78, 46] on span "prev" at bounding box center [76, 45] width 4 height 4
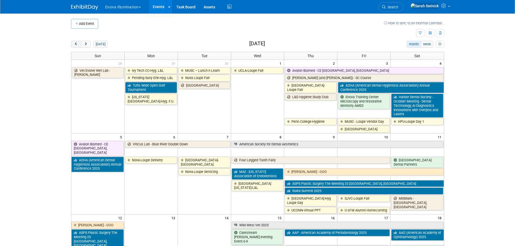
click at [78, 46] on span "prev" at bounding box center [76, 45] width 4 height 4
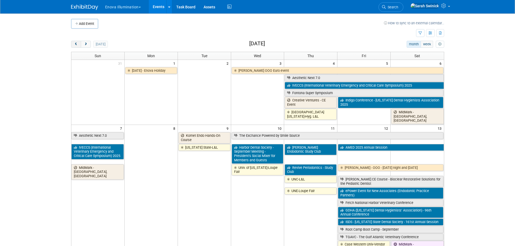
click at [78, 46] on button "prev" at bounding box center [76, 44] width 10 height 7
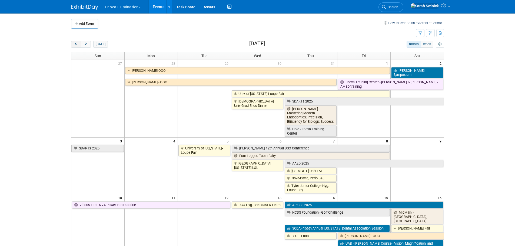
click at [78, 47] on button "prev" at bounding box center [76, 44] width 10 height 7
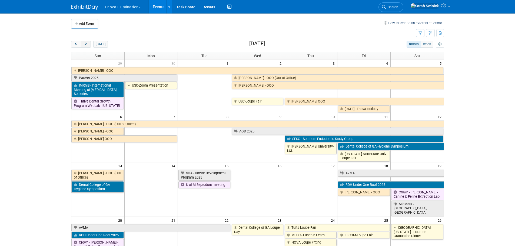
click at [87, 45] on span "next" at bounding box center [86, 45] width 4 height 4
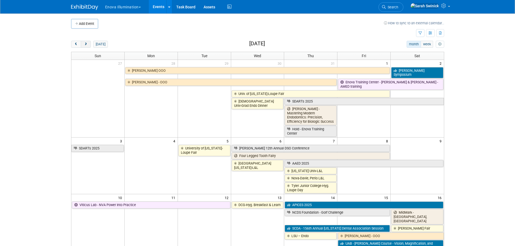
click at [86, 44] on span "next" at bounding box center [86, 45] width 4 height 4
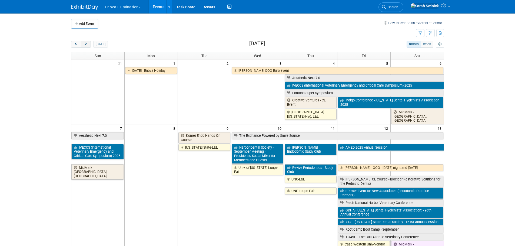
click at [86, 44] on span "next" at bounding box center [86, 45] width 4 height 4
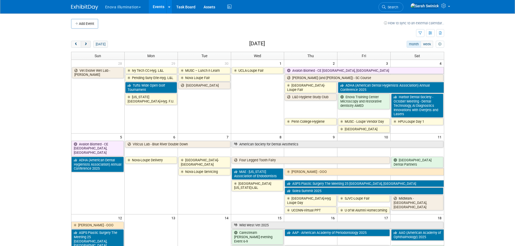
drag, startPoint x: 76, startPoint y: 46, endPoint x: 81, endPoint y: 41, distance: 7.1
click at [76, 46] on button "prev" at bounding box center [76, 44] width 10 height 7
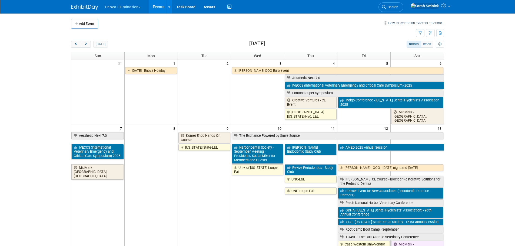
click at [92, 27] on button "Add Event" at bounding box center [84, 24] width 27 height 10
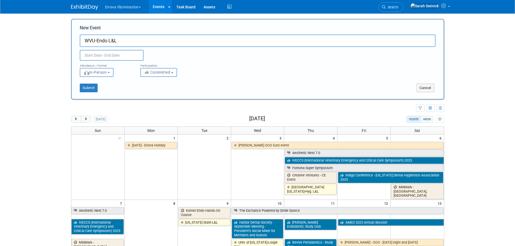
type input "WVU-Endo L&L"
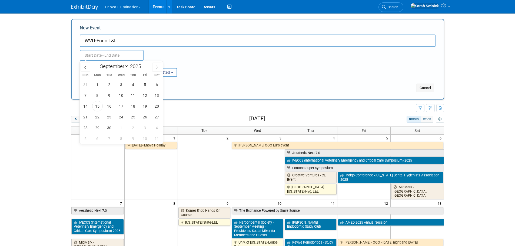
click at [115, 57] on input "text" at bounding box center [112, 55] width 64 height 11
click at [106, 127] on span "30" at bounding box center [109, 128] width 11 height 11
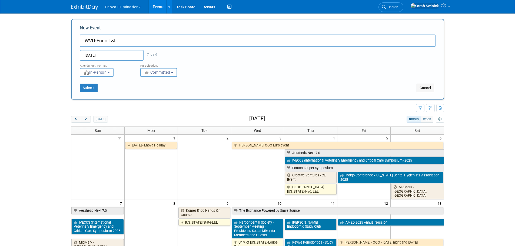
type input "[DATE] to [DATE]"
click at [147, 74] on span "Committed" at bounding box center [157, 72] width 26 height 4
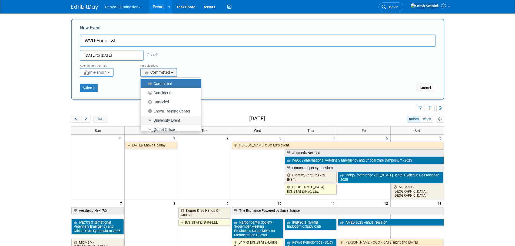
click at [170, 122] on label "University Event" at bounding box center [169, 120] width 52 height 7
click at [145, 122] on input "University Event" at bounding box center [144, 121] width 4 height 4
select select "103"
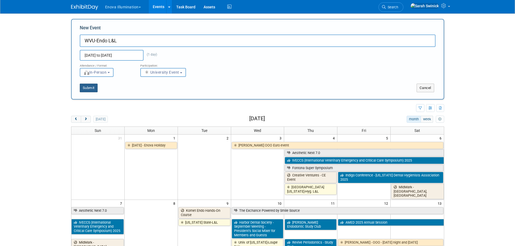
click at [84, 85] on button "Submit" at bounding box center [89, 88] width 18 height 9
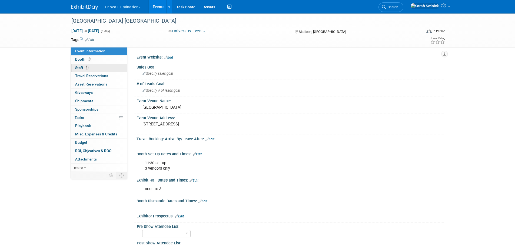
click at [90, 66] on link "1 Staff 1" at bounding box center [99, 68] width 56 height 8
click at [94, 61] on link "Booth" at bounding box center [99, 60] width 56 height 8
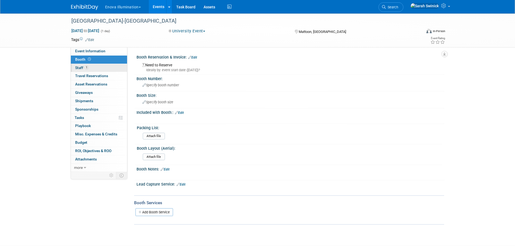
click at [96, 66] on link "1 Staff 1" at bounding box center [99, 68] width 56 height 8
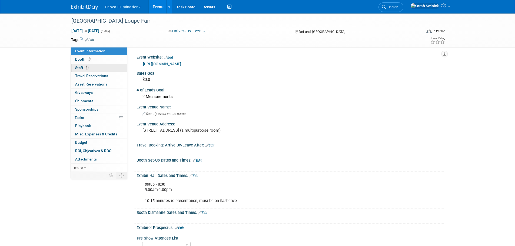
click at [111, 70] on link "1 Staff 1" at bounding box center [99, 68] width 56 height 8
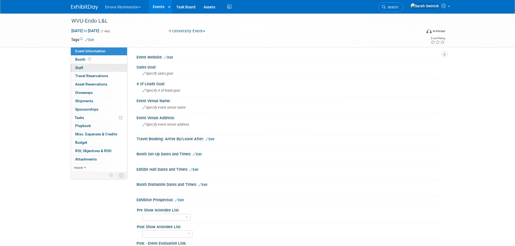
click at [103, 68] on link "0 Staff 0" at bounding box center [99, 68] width 56 height 8
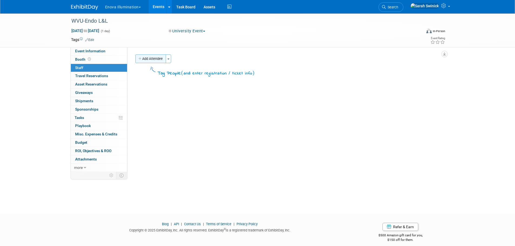
click at [148, 62] on button "Add Attendee" at bounding box center [150, 59] width 31 height 9
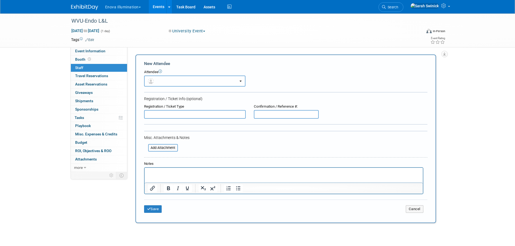
click at [153, 82] on img "button" at bounding box center [151, 81] width 6 height 6
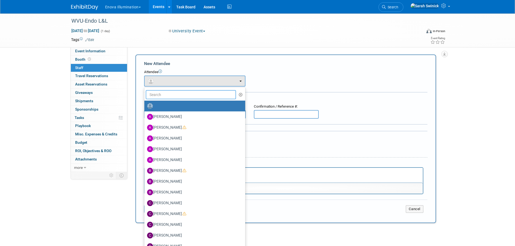
click at [158, 95] on input "text" at bounding box center [191, 94] width 91 height 9
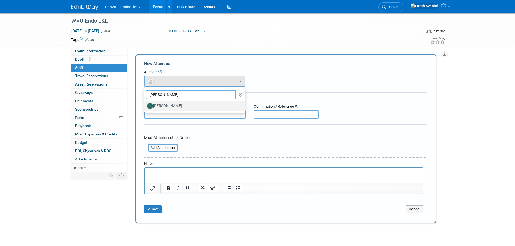
type input "SAM"
click at [162, 110] on link "[PERSON_NAME]" at bounding box center [194, 106] width 101 height 11
click at [158, 105] on label "[PERSON_NAME]" at bounding box center [193, 106] width 93 height 9
click at [145, 105] on input "Sam Colton" at bounding box center [144, 106] width 4 height 4
select select "6d9e34f1-443f-4f3d-b0be-718c46cedcbc"
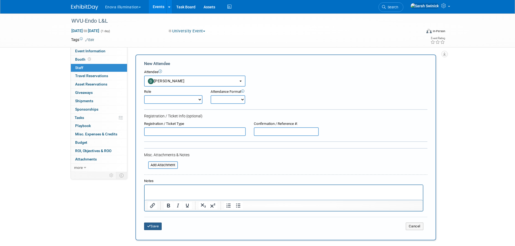
click at [155, 223] on button "Save" at bounding box center [153, 227] width 18 height 8
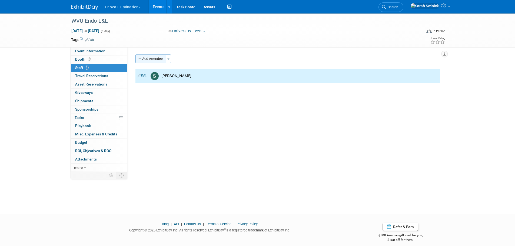
click at [151, 57] on button "Add Attendee" at bounding box center [150, 59] width 31 height 9
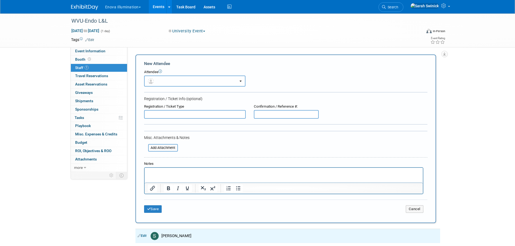
click at [156, 78] on button "button" at bounding box center [194, 81] width 101 height 11
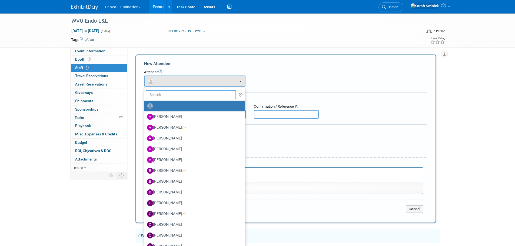
click at [158, 91] on input "text" at bounding box center [191, 94] width 91 height 9
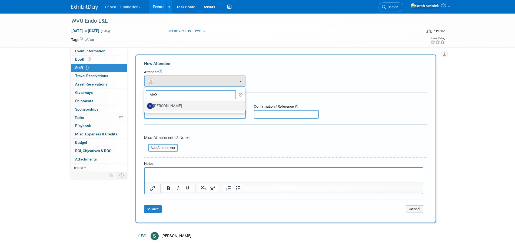
type input "MAX"
click at [169, 103] on label "[PERSON_NAME]" at bounding box center [193, 106] width 93 height 9
click at [145, 104] on input "[PERSON_NAME]" at bounding box center [144, 106] width 4 height 4
select select "134eb3bc-a127-48cf-ab72-a2cd38a6439a"
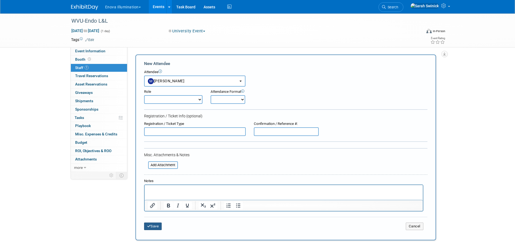
click at [154, 226] on button "Save" at bounding box center [153, 227] width 18 height 8
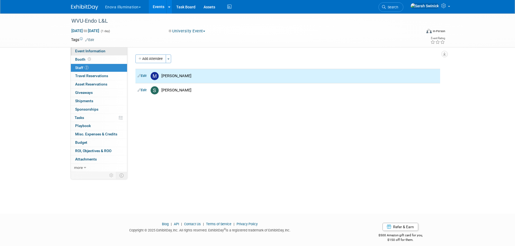
click at [108, 49] on link "Event Information" at bounding box center [99, 51] width 56 height 8
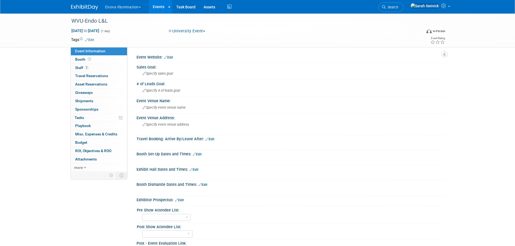
click at [195, 171] on div "Exhibit Hall Dates and Times: Edit X" at bounding box center [289, 173] width 310 height 15
click at [195, 168] on link "Edit" at bounding box center [193, 170] width 9 height 4
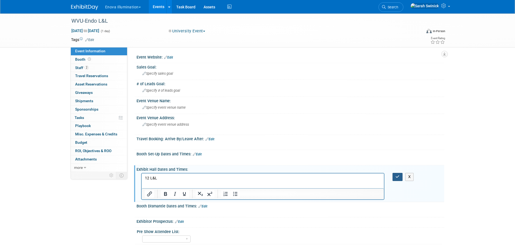
drag, startPoint x: 396, startPoint y: 176, endPoint x: 279, endPoint y: 165, distance: 117.6
click at [396, 177] on icon "button" at bounding box center [397, 177] width 4 height 4
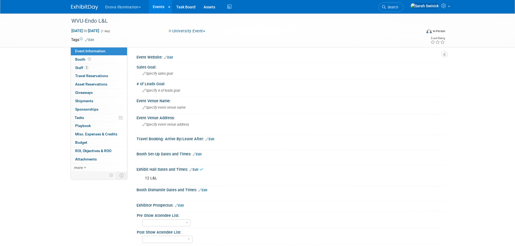
drag, startPoint x: 195, startPoint y: 154, endPoint x: 197, endPoint y: 156, distance: 3.1
click at [195, 155] on icon at bounding box center [194, 155] width 3 height 4
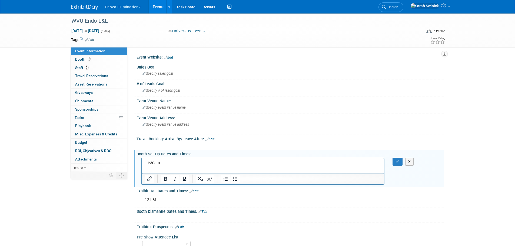
click at [392, 159] on div "X" at bounding box center [400, 162] width 25 height 8
drag, startPoint x: 395, startPoint y: 161, endPoint x: 318, endPoint y: 131, distance: 82.6
click at [395, 161] on button "button" at bounding box center [397, 162] width 10 height 8
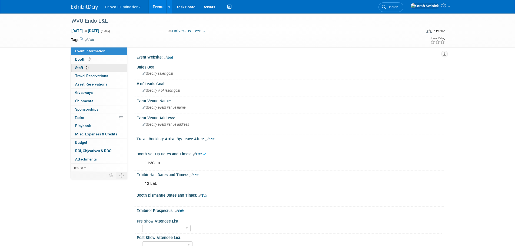
click at [88, 68] on span "2" at bounding box center [87, 68] width 4 height 4
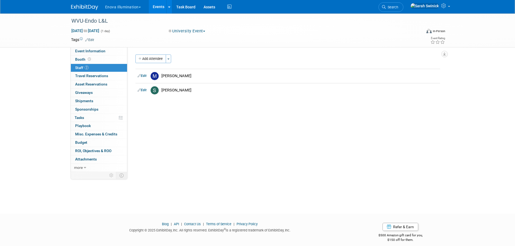
click at [176, 176] on div "WVU-Endo L&L Sep 30, 2025 to Sep 30, 2025 (1 day) Sep 30, 2025 to Sep 30, 2025 …" at bounding box center [257, 109] width 515 height 191
drag, startPoint x: 205, startPoint y: 148, endPoint x: 96, endPoint y: 49, distance: 147.9
click at [204, 146] on div "Event Website: Edit Sales Goal: Specify sales goal Specify # of leads goal X" at bounding box center [285, 109] width 317 height 125
click at [89, 8] on img at bounding box center [84, 7] width 27 height 5
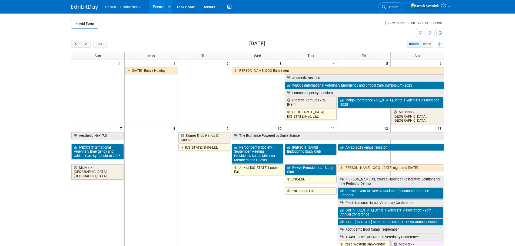
click at [76, 45] on span "prev" at bounding box center [76, 45] width 4 height 4
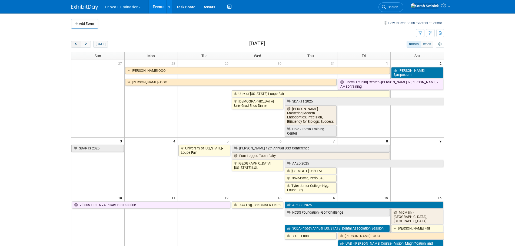
click at [77, 45] on span "prev" at bounding box center [76, 45] width 4 height 4
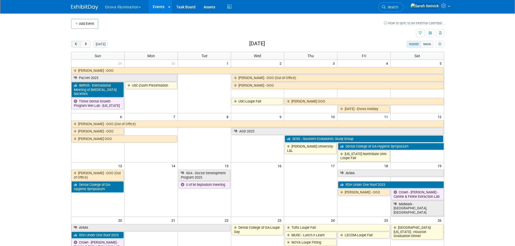
click at [77, 45] on span "prev" at bounding box center [76, 45] width 4 height 4
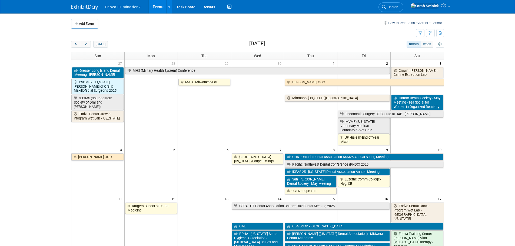
drag, startPoint x: 77, startPoint y: 45, endPoint x: 123, endPoint y: 44, distance: 46.0
click at [78, 46] on span "prev" at bounding box center [76, 45] width 4 height 4
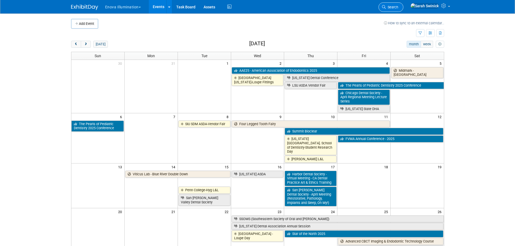
click at [386, 8] on icon at bounding box center [384, 7] width 4 height 4
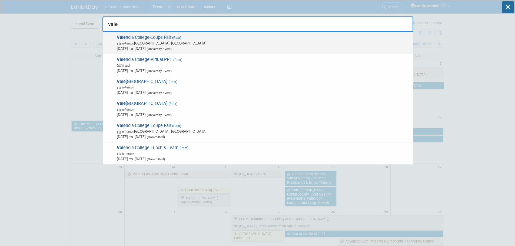
click at [149, 44] on span "In-Person Orlando, FL" at bounding box center [263, 43] width 293 height 5
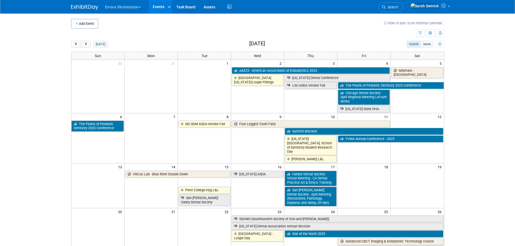
click at [402, 3] on link "Search" at bounding box center [390, 6] width 25 height 9
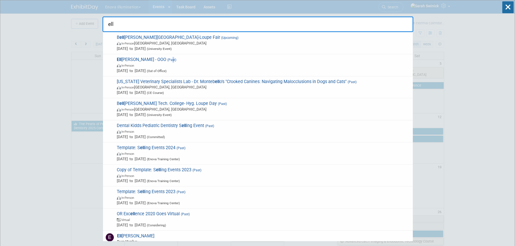
click at [166, 61] on span "(Past)" at bounding box center [171, 60] width 10 height 4
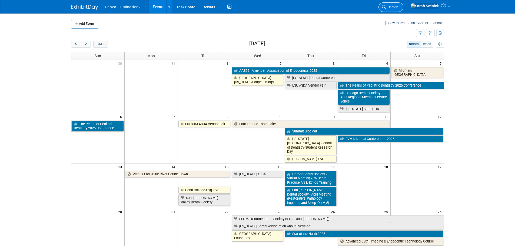
click at [398, 5] on span "Search" at bounding box center [392, 7] width 12 height 4
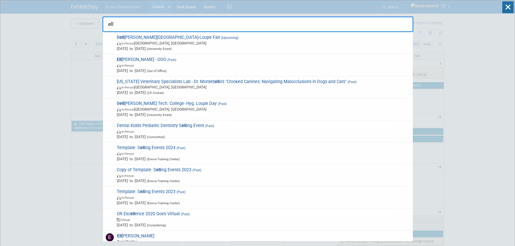
click at [133, 236] on span "Ell iott Brady Team Member Enova Illumination FL Sales Rep" at bounding box center [137, 241] width 45 height 15
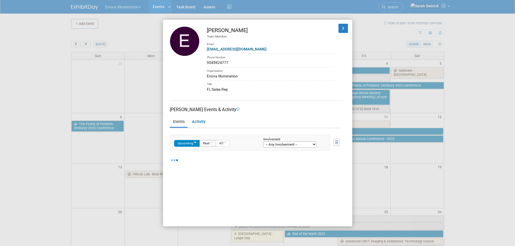
click at [213, 143] on button "Past" at bounding box center [207, 143] width 16 height 7
click at [310, 144] on select "-- Any Involvement -- Created the event Tagged as Attendee Tagged in Travel Res…" at bounding box center [289, 145] width 53 height 6
click at [191, 199] on div "Elliott Brady Team Member Email ebrady@goenova.com Phone Number 9545924777 Orga…" at bounding box center [257, 123] width 189 height 207
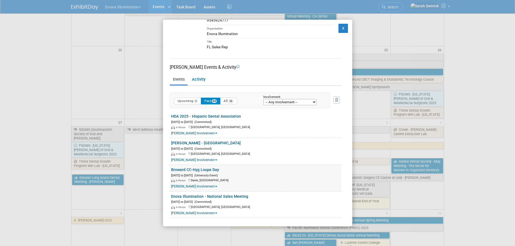
scroll to position [229, 0]
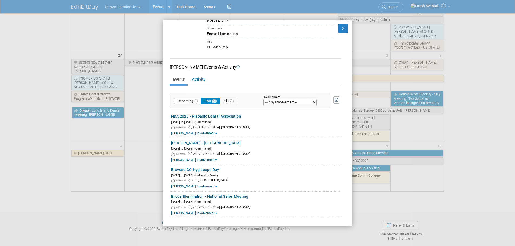
click at [231, 101] on button "All 68" at bounding box center [228, 101] width 17 height 7
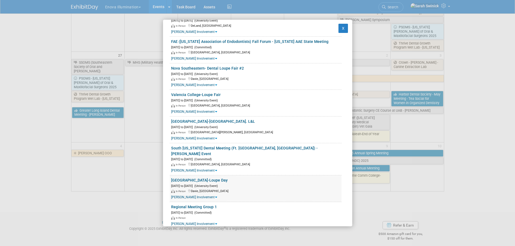
scroll to position [1324, 0]
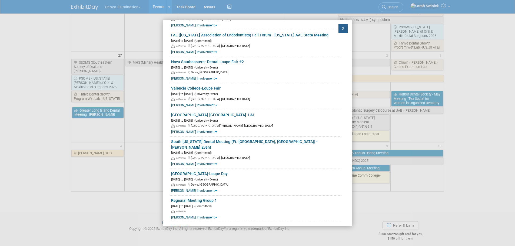
click at [338, 29] on button "X" at bounding box center [343, 28] width 10 height 9
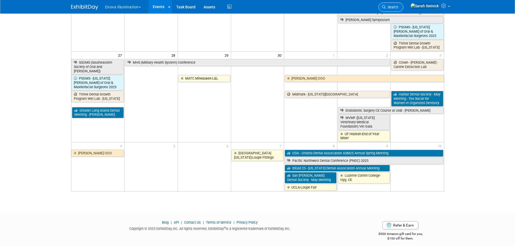
click at [398, 7] on span "Search" at bounding box center [392, 7] width 12 height 4
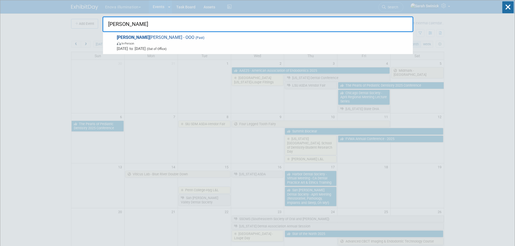
drag, startPoint x: 174, startPoint y: 49, endPoint x: 177, endPoint y: 47, distance: 3.1
click at [166, 48] on span "(Out of Office)" at bounding box center [156, 49] width 21 height 4
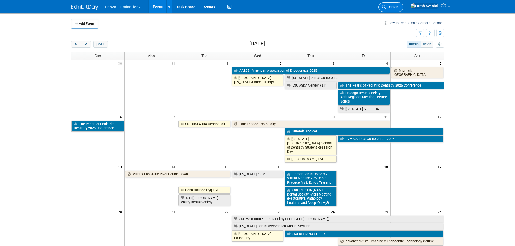
click at [398, 6] on span "Search" at bounding box center [392, 7] width 12 height 4
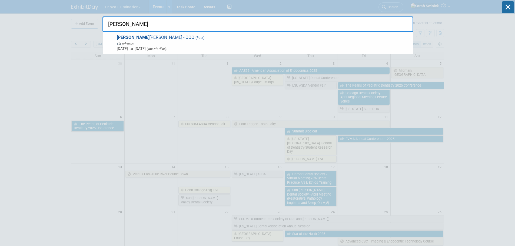
click at [172, 28] on input "zack" at bounding box center [257, 24] width 311 height 16
click at [170, 29] on input "zack" at bounding box center [257, 24] width 311 height 16
click at [170, 28] on input "zack" at bounding box center [257, 24] width 311 height 16
click at [170, 26] on input "zack" at bounding box center [257, 24] width 311 height 16
type input "zack"
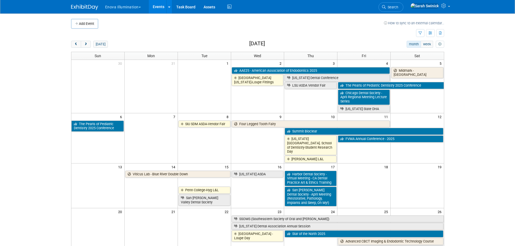
click at [399, 10] on link "Search" at bounding box center [390, 6] width 25 height 9
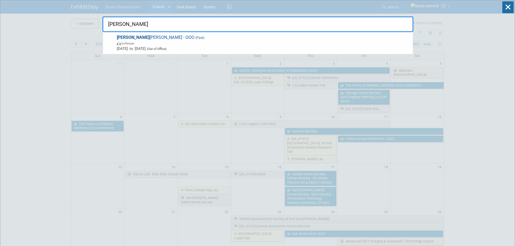
type input "zack"
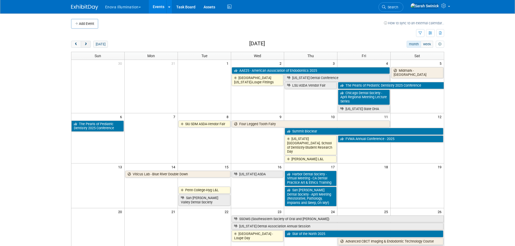
click at [89, 44] on button "next" at bounding box center [86, 44] width 10 height 7
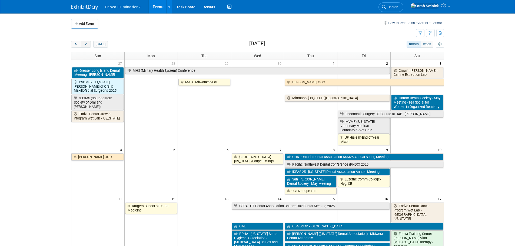
click at [89, 44] on button "next" at bounding box center [86, 44] width 10 height 7
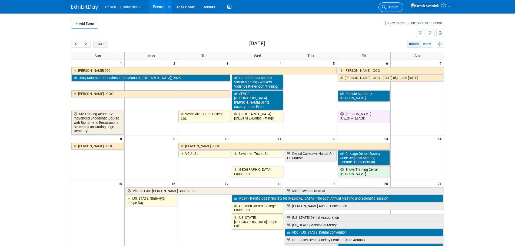
click at [403, 4] on link "Search" at bounding box center [390, 6] width 25 height 9
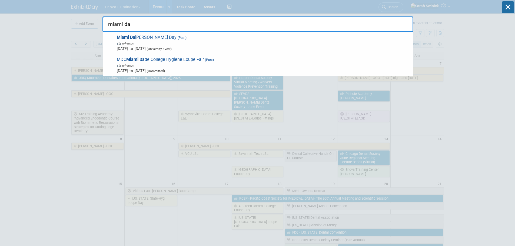
type input "miami da"
click at [298, 22] on input "miami da" at bounding box center [257, 24] width 311 height 16
drag, startPoint x: 244, startPoint y: 23, endPoint x: 101, endPoint y: 33, distance: 143.6
click at [107, 31] on input "miami da" at bounding box center [257, 24] width 311 height 16
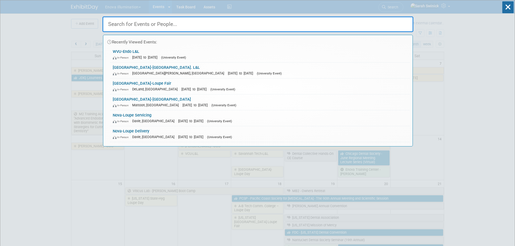
type input "d"
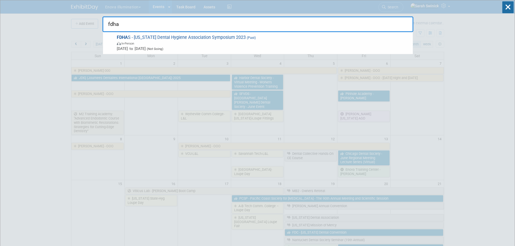
type input "fdha"
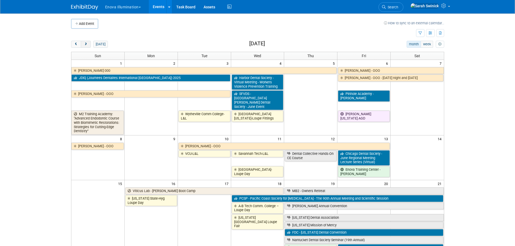
click at [88, 44] on span "next" at bounding box center [86, 45] width 4 height 4
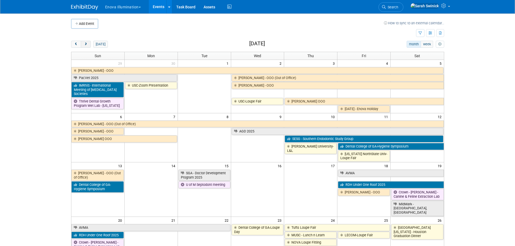
click at [88, 44] on button "next" at bounding box center [86, 44] width 10 height 7
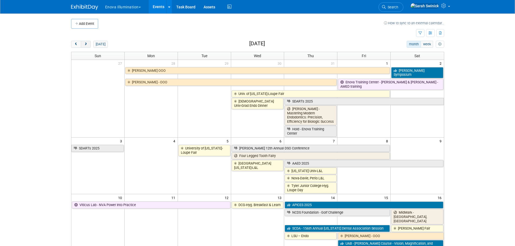
click at [88, 43] on button "next" at bounding box center [86, 44] width 10 height 7
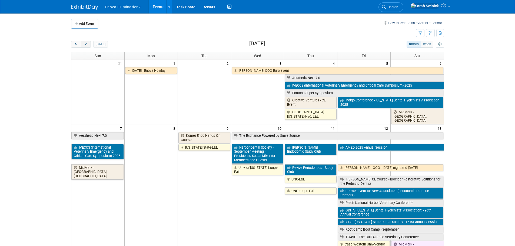
click at [90, 46] on button "next" at bounding box center [86, 44] width 10 height 7
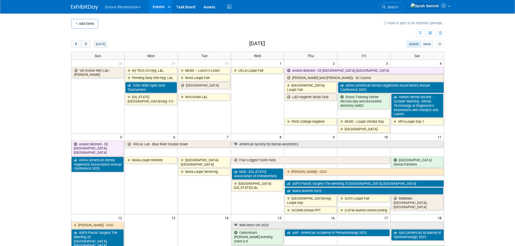
drag, startPoint x: 77, startPoint y: 44, endPoint x: 81, endPoint y: 49, distance: 6.8
click at [77, 45] on span "prev" at bounding box center [76, 45] width 4 height 4
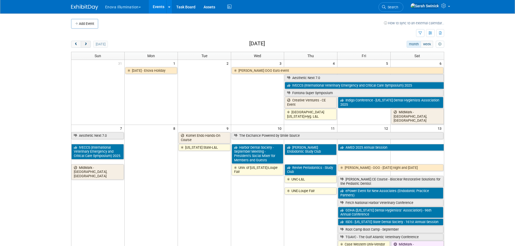
click at [88, 42] on button "next" at bounding box center [86, 44] width 10 height 7
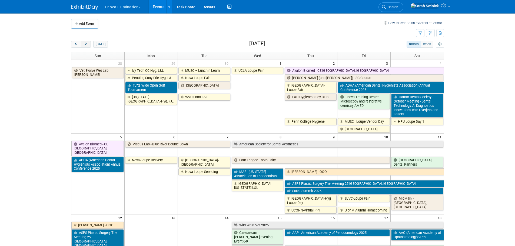
click at [88, 42] on button "next" at bounding box center [86, 44] width 10 height 7
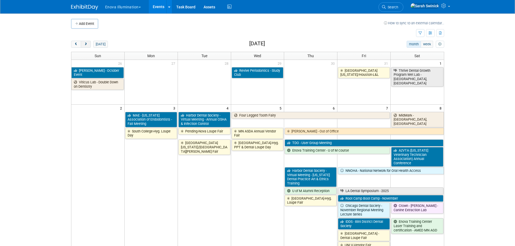
click at [88, 42] on button "next" at bounding box center [86, 44] width 10 height 7
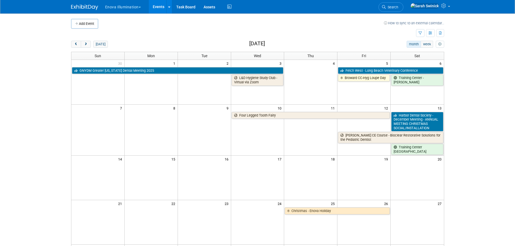
drag, startPoint x: 71, startPoint y: 44, endPoint x: 119, endPoint y: 46, distance: 47.3
click at [72, 44] on button "prev" at bounding box center [76, 44] width 10 height 7
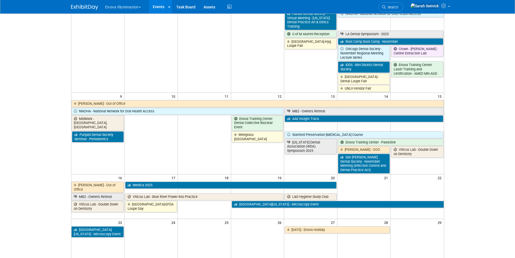
scroll to position [189, 0]
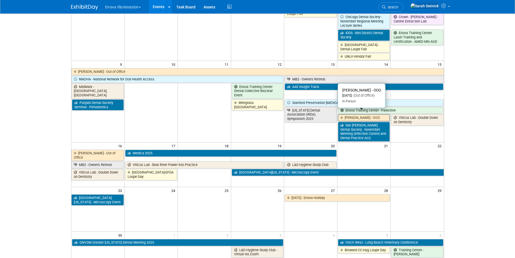
click at [371, 115] on link "[PERSON_NAME] - OOO" at bounding box center [364, 117] width 52 height 7
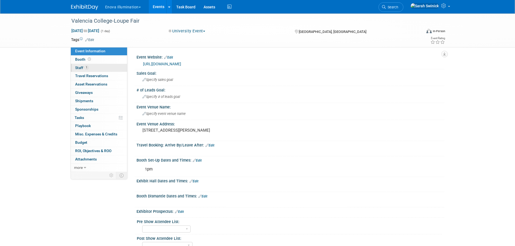
click at [104, 67] on link "1 Staff 1" at bounding box center [99, 68] width 56 height 8
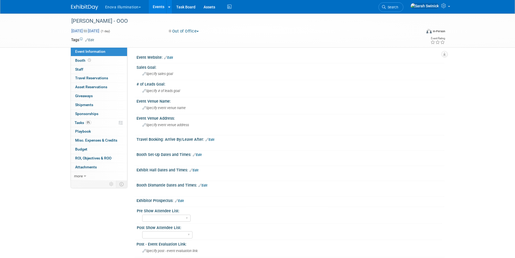
click at [99, 32] on span "[DATE] to [DATE]" at bounding box center [85, 30] width 28 height 5
type input "[DATE]"
select select "10"
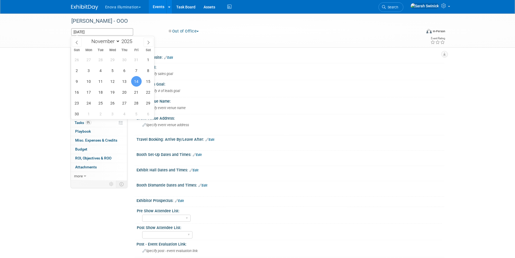
click at [41, 90] on div "[PERSON_NAME] - OOO [DATE] to [DATE] (1 day) [DATE] Out of Office Committed Con…" at bounding box center [257, 154] width 515 height 280
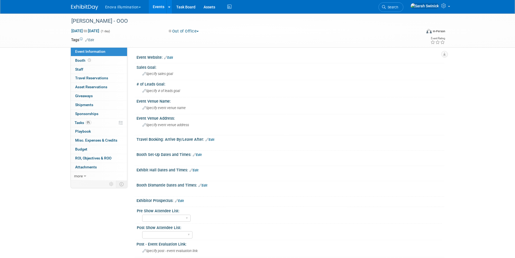
click at [94, 11] on div "Enova Illumination Choose Workspace: [GEOGRAPHIC_DATA] Enova Illumination Enova…" at bounding box center [257, 7] width 373 height 14
click at [95, 19] on div "[PERSON_NAME] - OOO" at bounding box center [241, 21] width 344 height 10
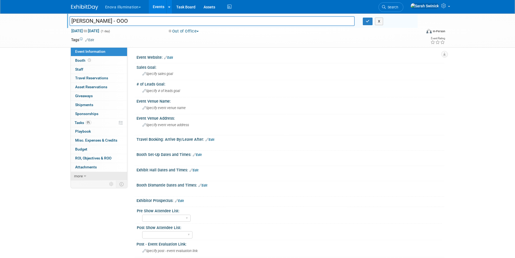
click at [112, 175] on link "more" at bounding box center [99, 176] width 56 height 9
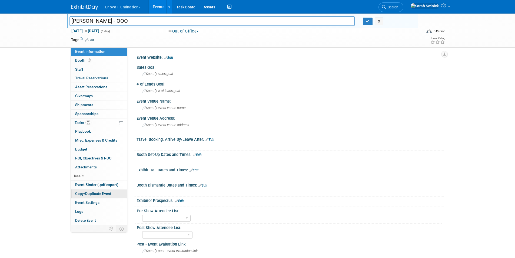
click at [106, 194] on span "Copy/Duplicate Event" at bounding box center [93, 193] width 36 height 4
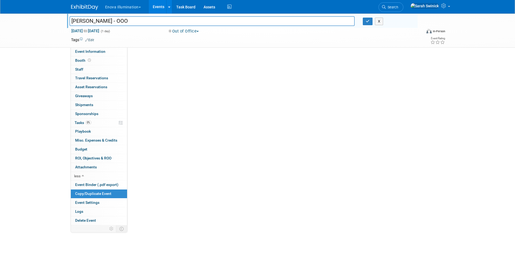
select select "10"
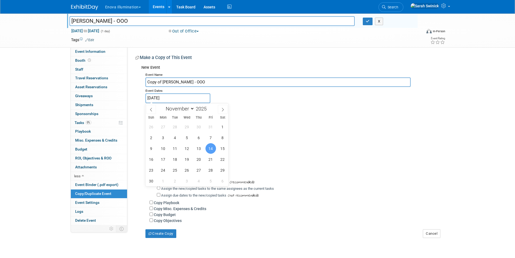
click at [156, 95] on input "[DATE]" at bounding box center [177, 97] width 65 height 9
click at [163, 158] on span "17" at bounding box center [163, 159] width 11 height 11
type input "[DATE]"
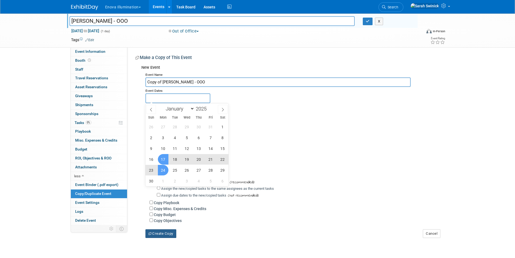
click at [154, 238] on button "Create Copy" at bounding box center [160, 233] width 31 height 9
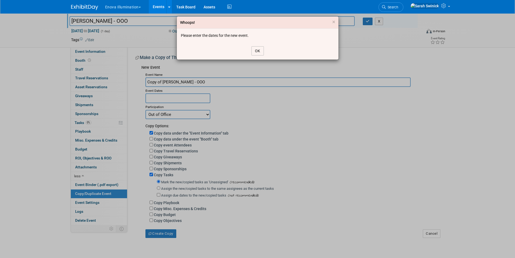
click at [258, 53] on button "OK" at bounding box center [257, 50] width 12 height 9
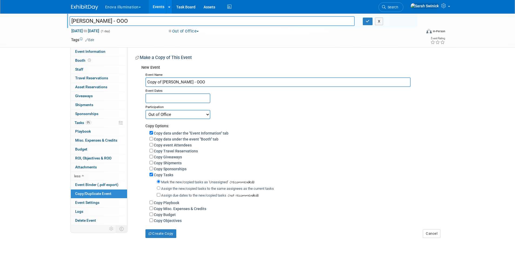
click at [99, 30] on span "[DATE] to [DATE]" at bounding box center [85, 30] width 28 height 5
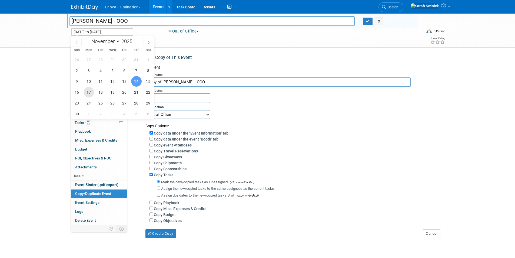
click at [89, 93] on span "17" at bounding box center [89, 92] width 11 height 11
type input "[DATE]"
click at [90, 88] on span "17" at bounding box center [89, 92] width 11 height 11
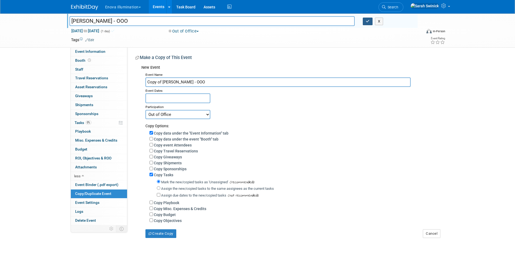
click at [369, 20] on icon "button" at bounding box center [368, 21] width 4 height 4
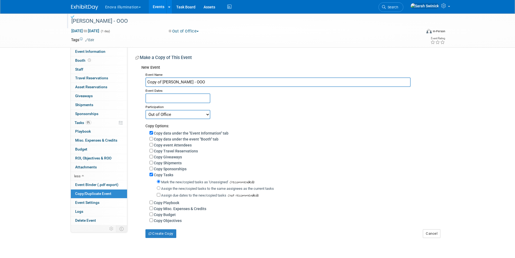
click at [89, 5] on img at bounding box center [84, 7] width 27 height 5
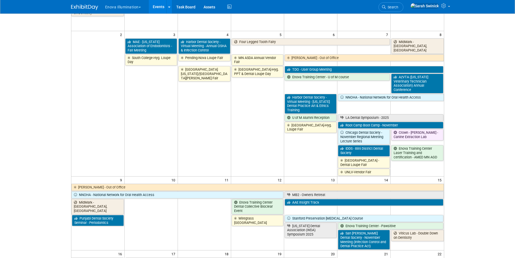
scroll to position [135, 0]
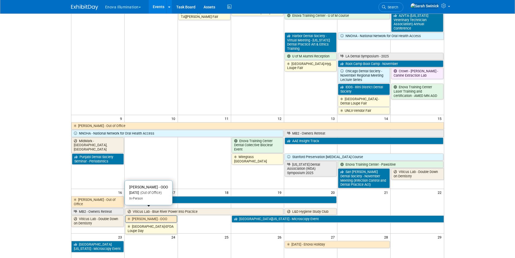
click at [149, 215] on link "[PERSON_NAME] - OOO" at bounding box center [151, 218] width 52 height 7
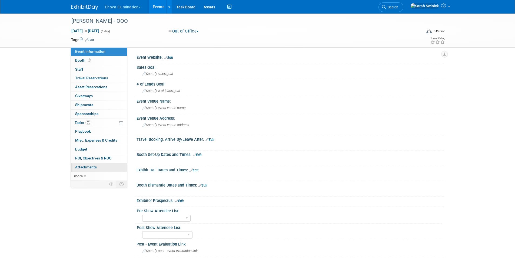
click at [107, 171] on link "0 Attachments 0" at bounding box center [99, 167] width 56 height 9
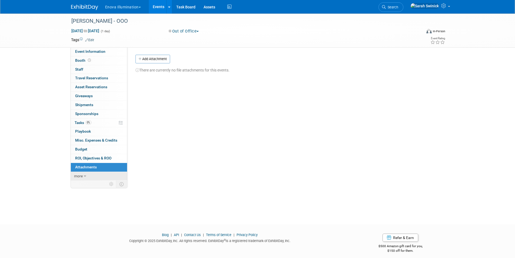
click at [108, 176] on link "more" at bounding box center [99, 176] width 56 height 9
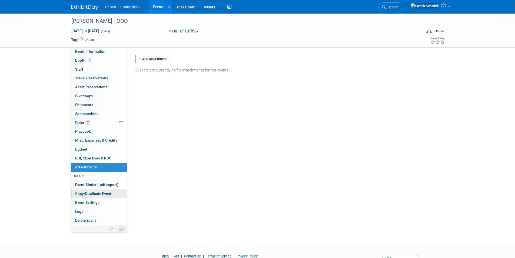
click at [104, 192] on span "Copy/Duplicate Event" at bounding box center [93, 193] width 36 height 4
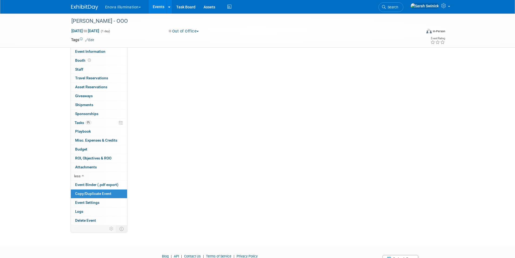
select select "10"
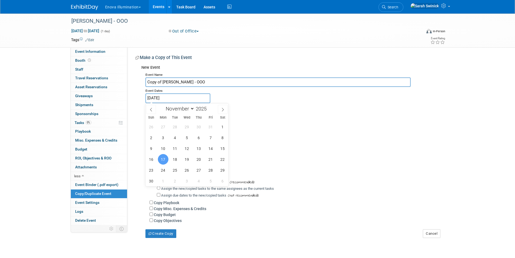
click at [164, 99] on input "[DATE]" at bounding box center [177, 97] width 65 height 9
click at [209, 148] on span "14" at bounding box center [210, 148] width 11 height 11
type input "[DATE]"
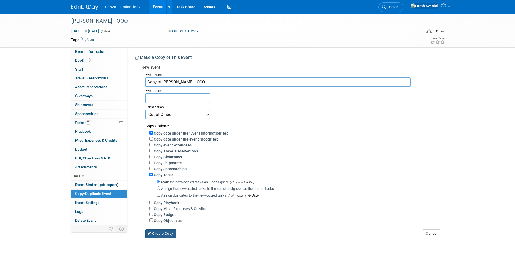
click at [169, 236] on button "Create Copy" at bounding box center [160, 233] width 31 height 9
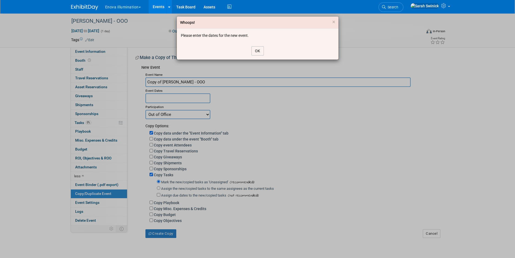
click at [254, 49] on button "OK" at bounding box center [257, 50] width 12 height 9
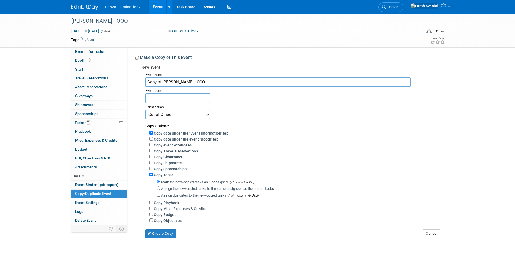
click at [162, 99] on input "text" at bounding box center [177, 97] width 65 height 9
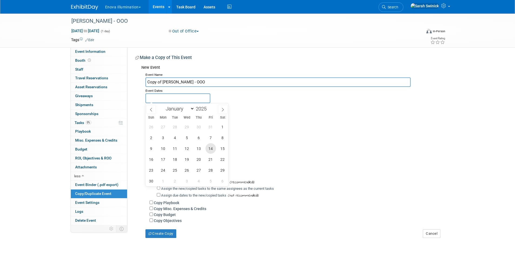
click at [213, 148] on span "14" at bounding box center [210, 148] width 11 height 11
type input "[DATE]"
click at [213, 148] on span "14" at bounding box center [210, 148] width 11 height 11
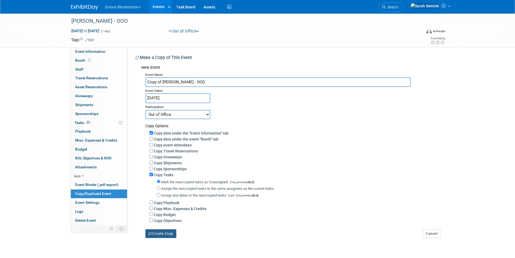
click at [175, 235] on button "Create Copy" at bounding box center [160, 233] width 31 height 9
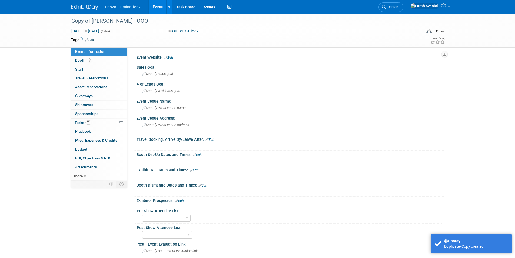
click at [79, 2] on div at bounding box center [88, 5] width 34 height 10
click at [83, 9] on img at bounding box center [84, 7] width 27 height 5
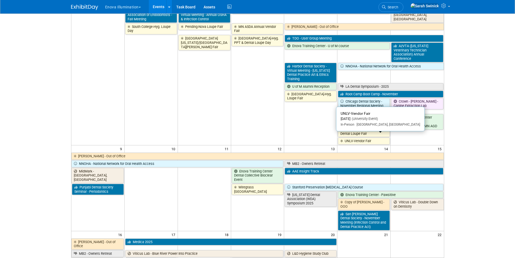
scroll to position [108, 0]
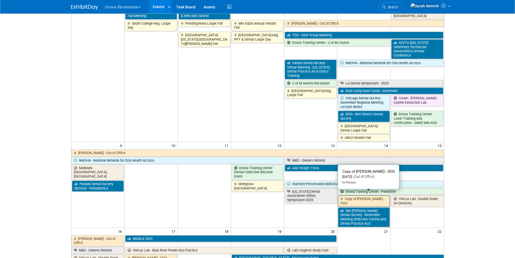
click at [372, 196] on link "Copy of [PERSON_NAME] - OOO" at bounding box center [364, 200] width 52 height 11
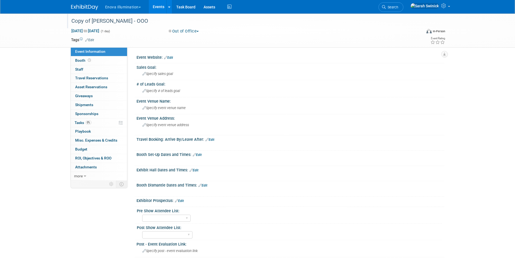
click at [97, 25] on div "Copy of Coley - OOO" at bounding box center [241, 21] width 344 height 10
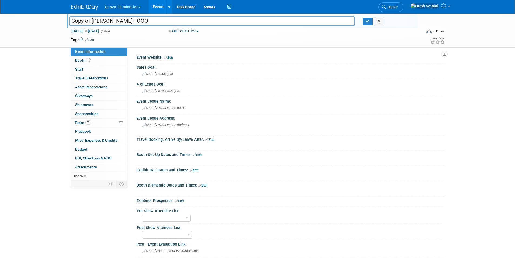
drag, startPoint x: 93, startPoint y: 20, endPoint x: 40, endPoint y: 17, distance: 53.1
click at [40, 17] on div "Copy of Coley - OOO Copy of Coley - OOO X Nov 14, 2025 to Nov 14, 2025 (1 day) …" at bounding box center [257, 31] width 515 height 34
type input "[PERSON_NAME] - OOO"
click at [370, 19] on button "button" at bounding box center [368, 22] width 10 height 8
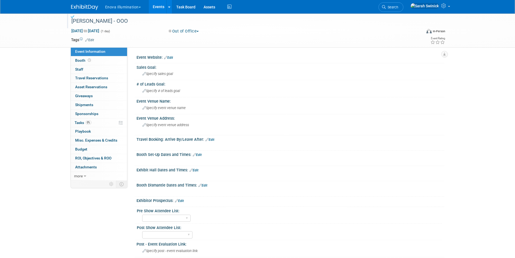
click at [90, 1] on div at bounding box center [88, 5] width 34 height 10
click at [90, 3] on link at bounding box center [88, 4] width 34 height 4
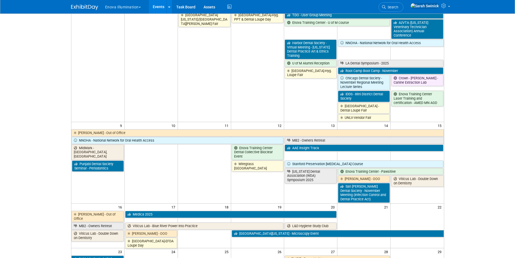
scroll to position [162, 0]
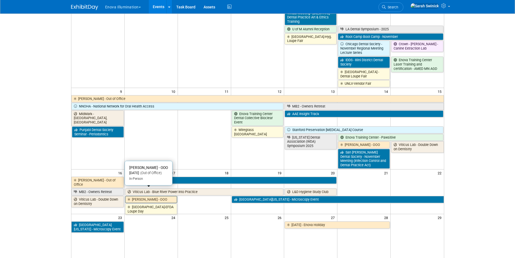
click at [160, 196] on link "[PERSON_NAME] - OOO" at bounding box center [151, 199] width 52 height 7
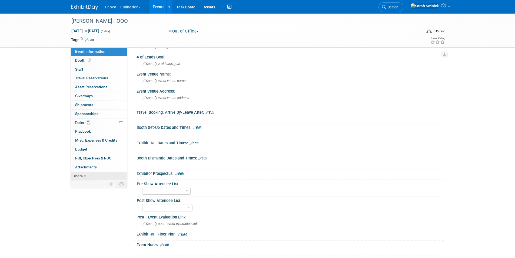
click at [113, 176] on link "more" at bounding box center [99, 176] width 56 height 9
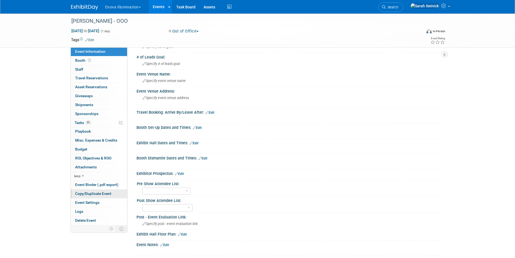
click at [111, 196] on link "Copy/Duplicate Event" at bounding box center [99, 193] width 56 height 9
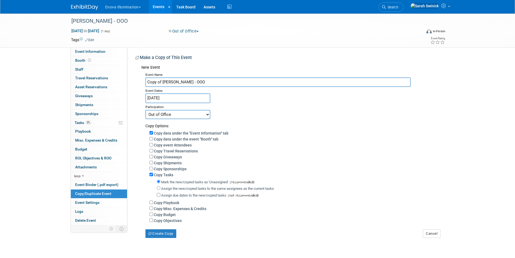
click at [177, 98] on input "[DATE]" at bounding box center [177, 97] width 65 height 9
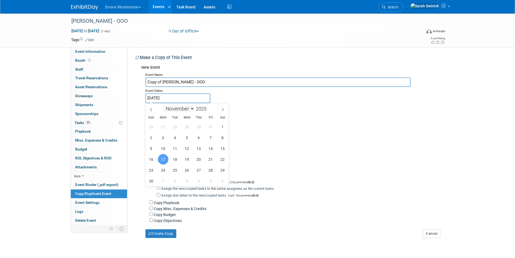
click at [183, 108] on select "January February March April May June July August September October November De…" at bounding box center [178, 108] width 31 height 7
select select "11"
click at [163, 105] on select "January February March April May June July August September October November De…" at bounding box center [178, 108] width 31 height 7
click at [210, 126] on span "5" at bounding box center [210, 126] width 11 height 11
type input "[DATE]"
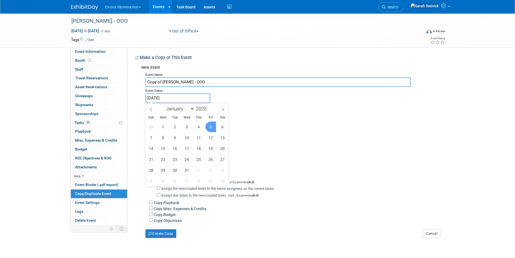
click at [210, 126] on span "5" at bounding box center [210, 126] width 11 height 11
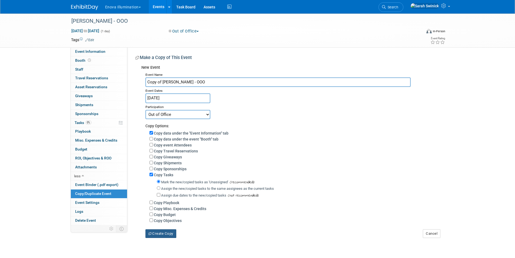
click at [166, 233] on button "Create Copy" at bounding box center [160, 233] width 31 height 9
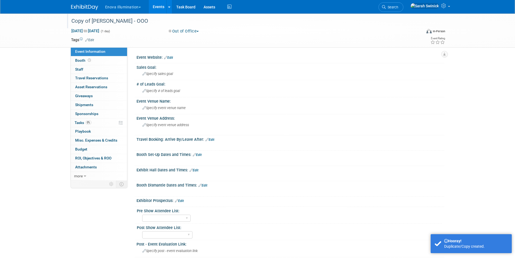
click at [83, 23] on div "Copy of [PERSON_NAME] - OOO" at bounding box center [241, 21] width 344 height 10
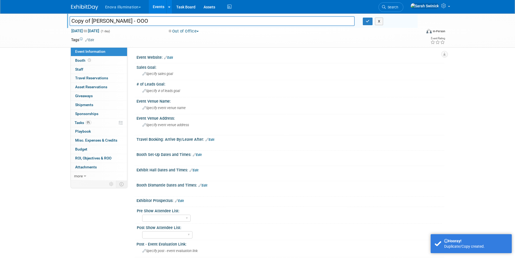
drag, startPoint x: 92, startPoint y: 19, endPoint x: 63, endPoint y: 24, distance: 29.0
click at [63, 24] on div "Copy of [PERSON_NAME] - OOO Copy of [PERSON_NAME] - OOO X [DATE] to [DATE] (1 d…" at bounding box center [257, 31] width 515 height 34
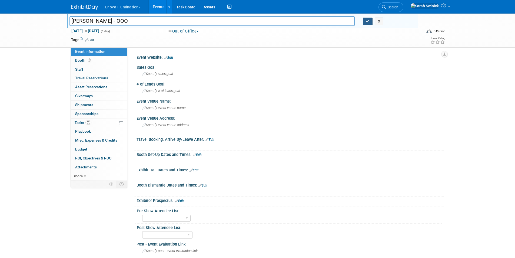
type input "[PERSON_NAME] - OOO"
click at [369, 22] on icon "button" at bounding box center [368, 21] width 4 height 4
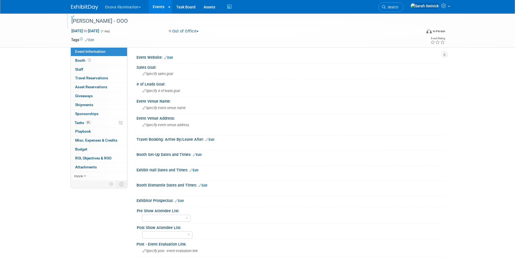
click at [92, 6] on img at bounding box center [84, 7] width 27 height 5
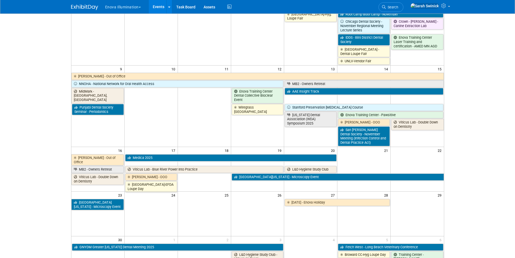
scroll to position [135, 0]
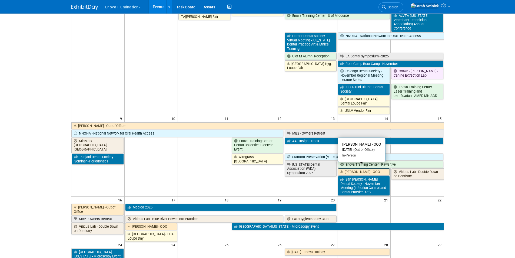
click at [346, 168] on link "[PERSON_NAME] - OOO" at bounding box center [364, 171] width 52 height 7
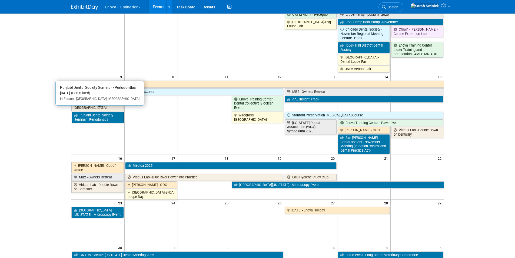
scroll to position [189, 0]
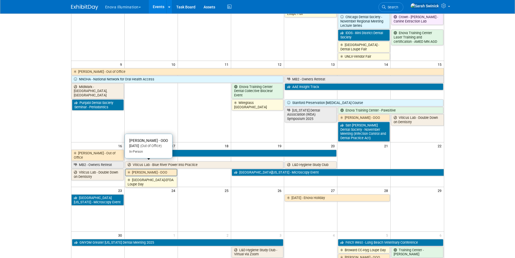
click at [128, 171] on icon at bounding box center [130, 173] width 4 height 4
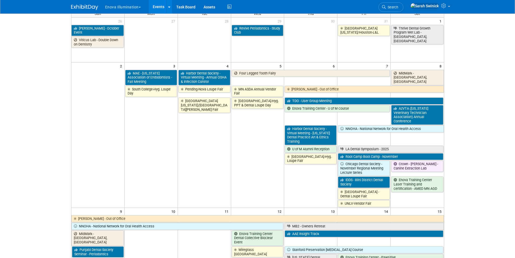
scroll to position [0, 0]
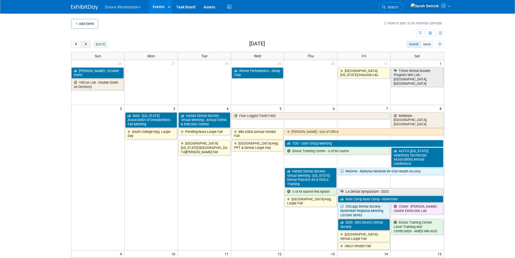
click at [83, 45] on button "next" at bounding box center [86, 44] width 10 height 7
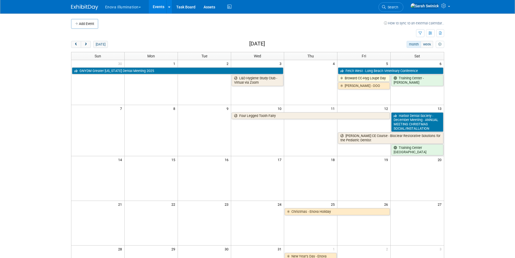
click at [84, 10] on img at bounding box center [84, 7] width 27 height 5
click at [77, 43] on span "prev" at bounding box center [76, 45] width 4 height 4
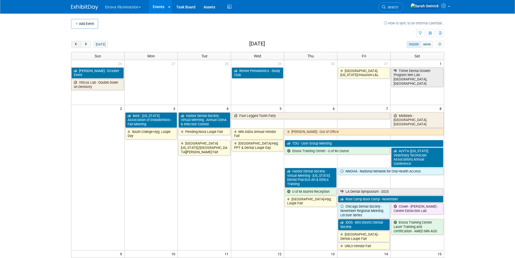
click at [77, 43] on button "prev" at bounding box center [76, 44] width 10 height 7
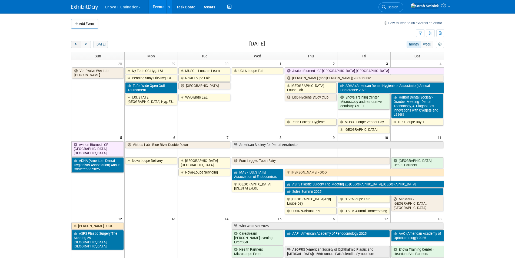
click at [78, 45] on button "prev" at bounding box center [76, 44] width 10 height 7
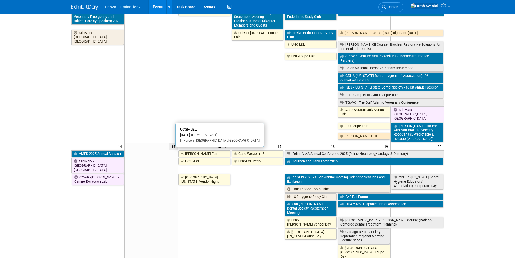
scroll to position [270, 0]
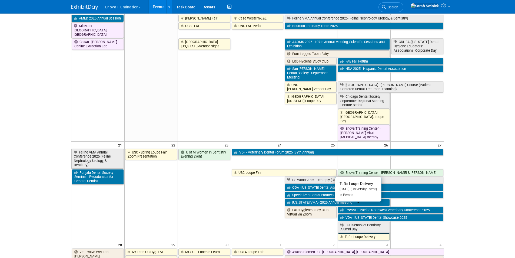
click at [381, 233] on link "Tufts Loupe Delivery" at bounding box center [364, 236] width 52 height 7
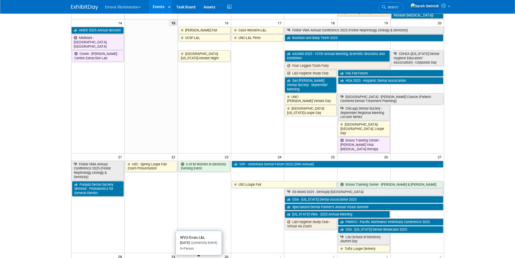
scroll to position [297, 0]
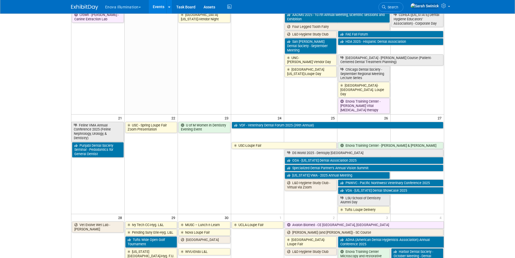
click at [148, 121] on td "USC - Spring Loupe Fair Zoom Presentation" at bounding box center [150, 167] width 53 height 92
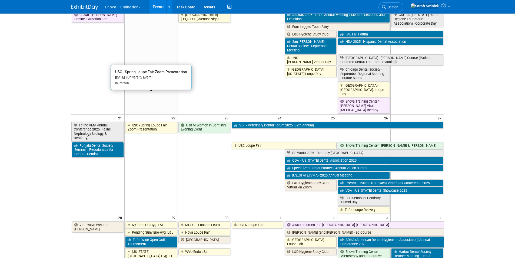
click at [146, 122] on link "USC - Spring Loupe Fair Zoom Presentation" at bounding box center [151, 127] width 52 height 11
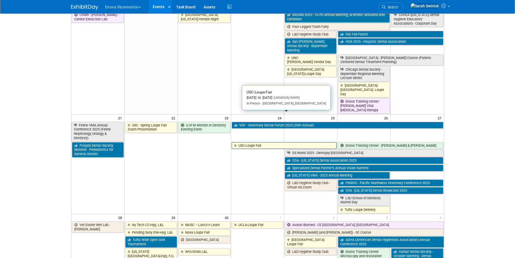
click at [240, 142] on link "USC-Loupe Fair" at bounding box center [284, 145] width 105 height 7
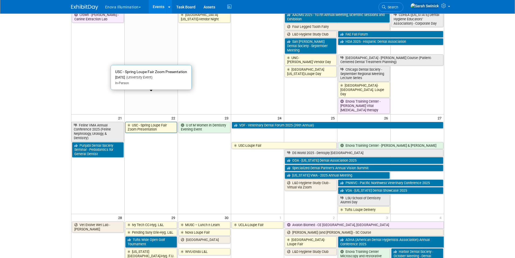
click at [134, 122] on link "USC - Spring Loupe Fair Zoom Presentation" at bounding box center [151, 127] width 52 height 11
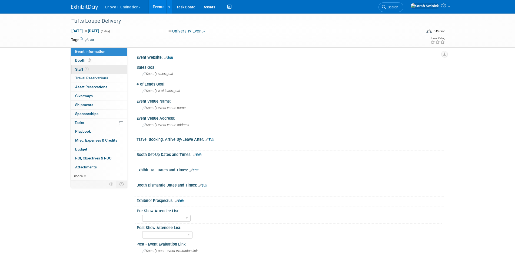
click at [100, 68] on link "3 Staff 3" at bounding box center [99, 69] width 56 height 9
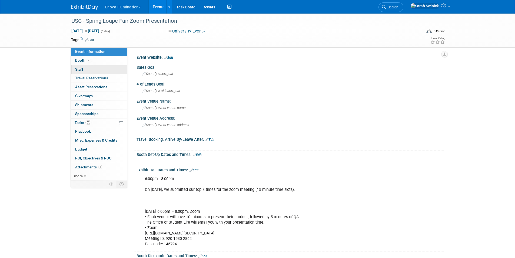
click at [98, 69] on link "0 Staff 0" at bounding box center [99, 69] width 56 height 9
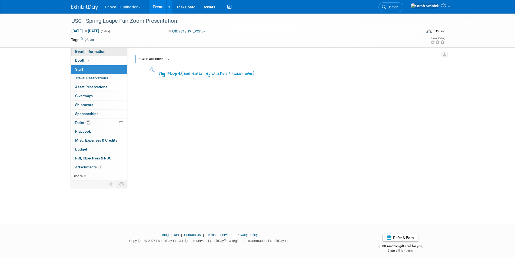
click at [92, 54] on link "Event Information" at bounding box center [99, 51] width 56 height 9
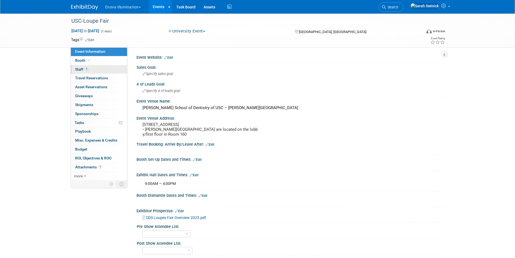
click at [121, 72] on link "1 Staff 1" at bounding box center [99, 69] width 56 height 9
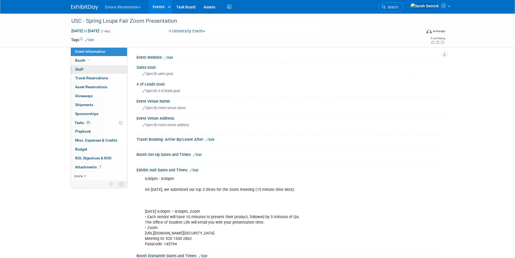
click at [102, 70] on link "0 Staff 0" at bounding box center [99, 69] width 56 height 9
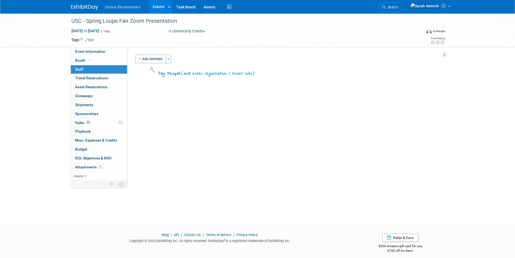
click at [150, 61] on button "Add Attendee" at bounding box center [150, 59] width 31 height 9
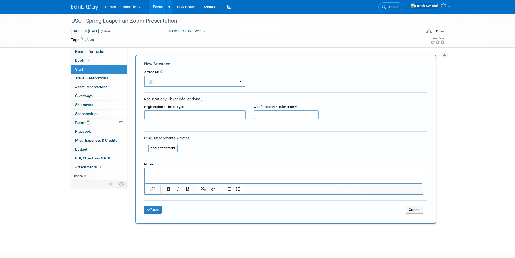
click at [154, 78] on button "button" at bounding box center [194, 81] width 101 height 11
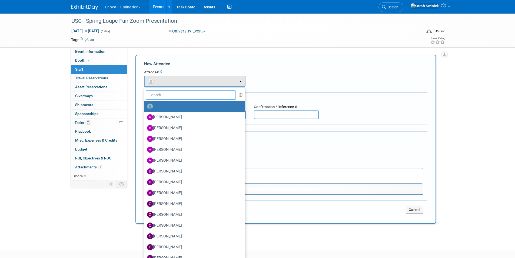
click at [151, 93] on input "text" at bounding box center [191, 94] width 91 height 9
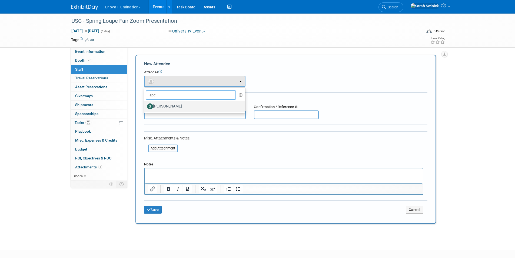
type input "spe"
click at [159, 106] on label "Spencer Smith" at bounding box center [193, 106] width 93 height 9
click at [145, 106] on input "Spencer Smith" at bounding box center [144, 106] width 4 height 4
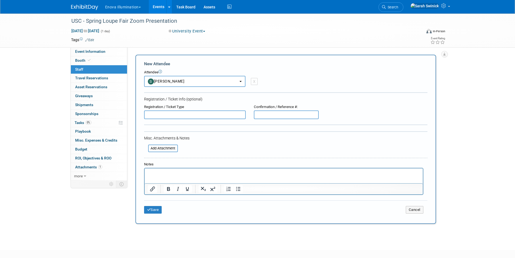
select select "1229f805-5bb5-4799-818e-31fe4287cc91"
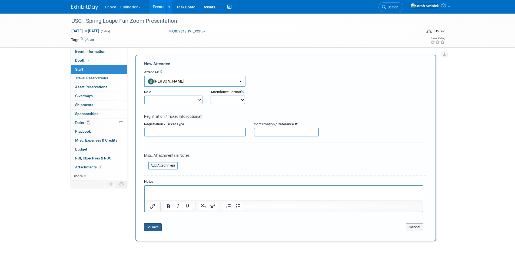
click at [155, 228] on button "Save" at bounding box center [153, 227] width 18 height 8
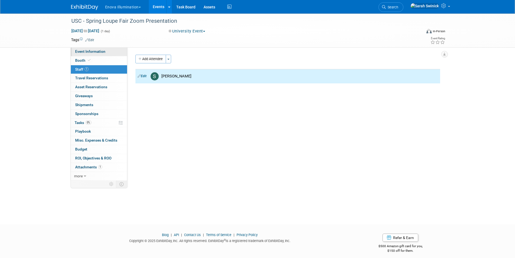
click at [106, 46] on div "USC - Spring Loupe Fair Zoom Presentation Sep 22, 2025 to Sep 22, 2025 (1 day) …" at bounding box center [257, 31] width 381 height 34
click at [106, 49] on link "Event Information" at bounding box center [99, 51] width 56 height 9
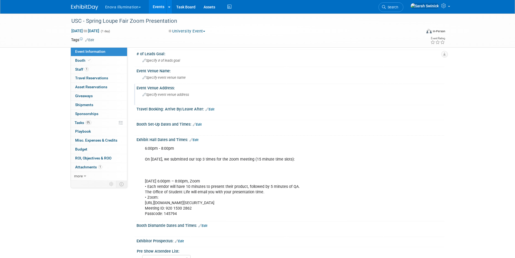
scroll to position [81, 0]
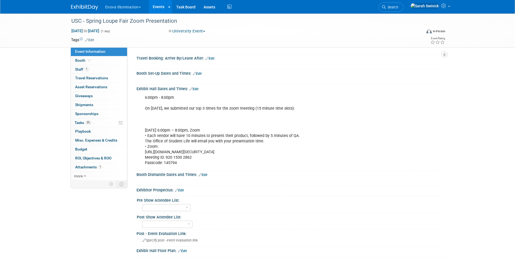
click at [77, 6] on img at bounding box center [84, 7] width 27 height 5
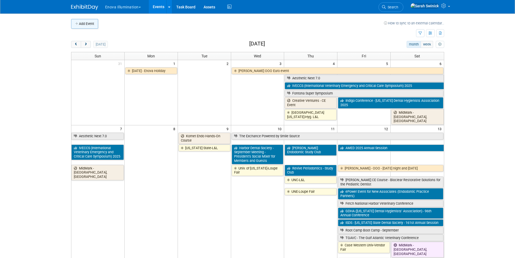
click at [98, 21] on button "Add Event" at bounding box center [84, 24] width 27 height 10
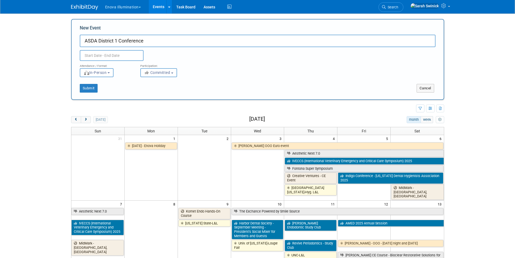
type input "ASDA District 1 Conference"
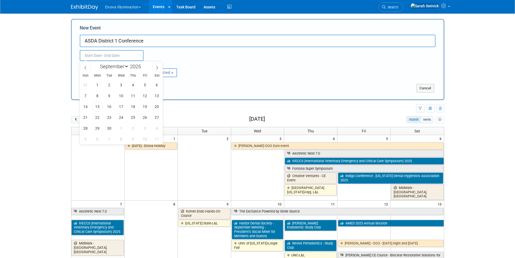
click at [111, 55] on input "text" at bounding box center [112, 55] width 64 height 11
click at [110, 71] on div "January February March April May June July August September October November [D…" at bounding box center [121, 102] width 83 height 83
click at [111, 67] on select "January February March April May June July August September October November De…" at bounding box center [113, 66] width 31 height 7
select select "9"
click at [98, 63] on select "January February March April May June July August September October November De…" at bounding box center [113, 66] width 31 height 7
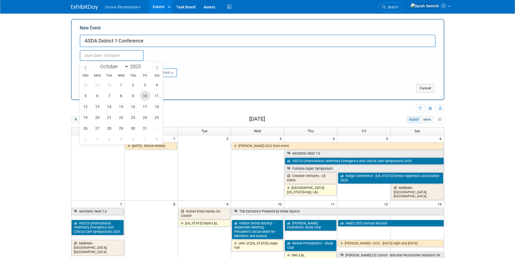
click at [144, 98] on span "10" at bounding box center [145, 95] width 11 height 11
click at [87, 111] on span "12" at bounding box center [85, 106] width 11 height 11
type input "[DATE] to [DATE]"
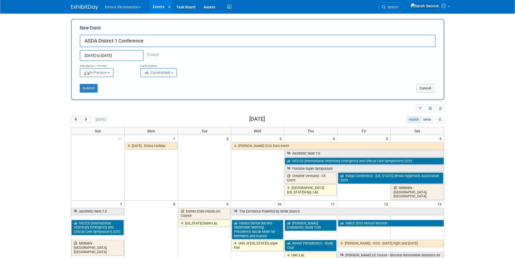
click at [161, 72] on span "Committed" at bounding box center [157, 72] width 26 height 4
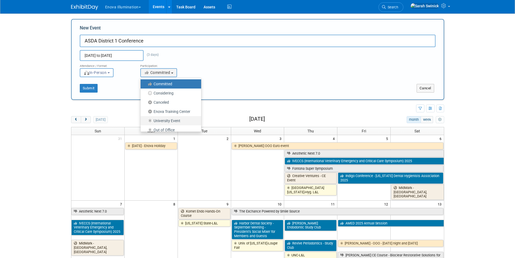
click at [163, 121] on label "University Event" at bounding box center [169, 120] width 52 height 7
click at [145, 121] on input "University Event" at bounding box center [144, 121] width 4 height 4
select select "103"
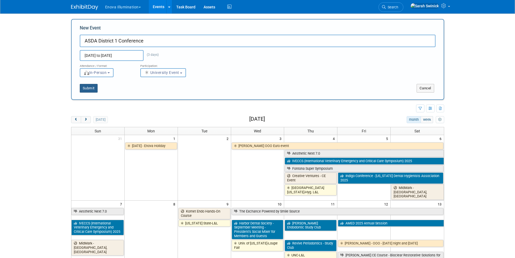
click at [95, 88] on button "Submit" at bounding box center [89, 88] width 18 height 9
click at [37, 108] on body "Enova Illumination Choose Workspace: [GEOGRAPHIC_DATA] Enova Illumination Enova…" at bounding box center [257, 129] width 515 height 258
click at [76, 8] on img at bounding box center [84, 7] width 27 height 5
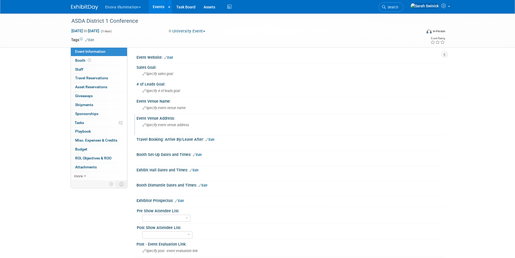
click at [170, 126] on span "Specify event venue address" at bounding box center [165, 125] width 46 height 4
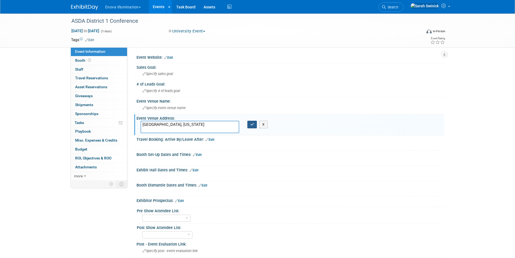
type textarea "[GEOGRAPHIC_DATA], [US_STATE]"
click at [252, 126] on button "button" at bounding box center [252, 125] width 10 height 8
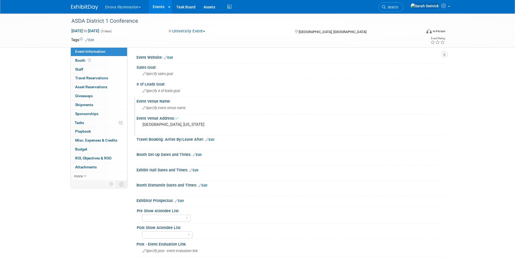
click at [195, 112] on div "Specify event venue name" at bounding box center [290, 108] width 299 height 8
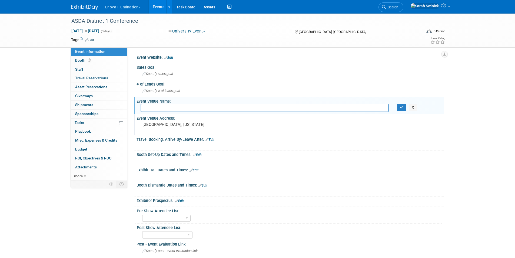
click at [146, 128] on div "[GEOGRAPHIC_DATA], [US_STATE]" at bounding box center [201, 127] width 120 height 12
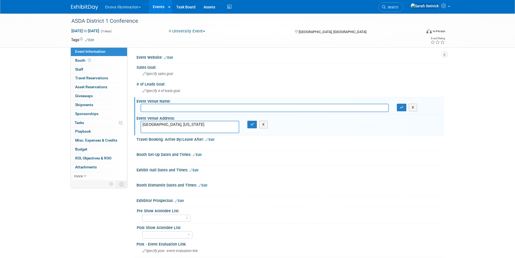
click at [142, 122] on textarea "[GEOGRAPHIC_DATA], [US_STATE]" at bounding box center [190, 127] width 99 height 12
type textarea "[STREET_ADDRESS][US_STATE]"
click at [172, 109] on input "text" at bounding box center [265, 108] width 248 height 8
type input "[GEOGRAPHIC_DATA]"
drag, startPoint x: 248, startPoint y: 125, endPoint x: 282, endPoint y: 117, distance: 34.5
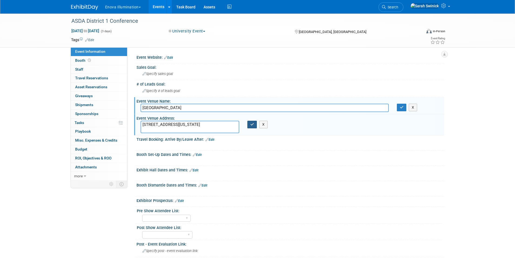
click at [248, 125] on button "button" at bounding box center [252, 125] width 10 height 8
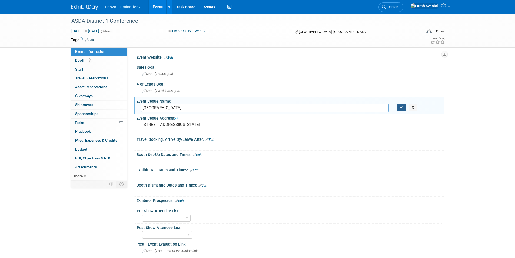
click at [401, 108] on icon "button" at bounding box center [402, 107] width 4 height 4
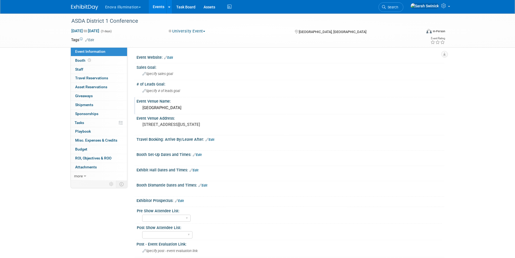
click at [214, 136] on div "Travel Booking: Arrive By/Leave After: Edit" at bounding box center [290, 138] width 308 height 7
drag, startPoint x: 188, startPoint y: 128, endPoint x: 141, endPoint y: 124, distance: 47.2
click at [141, 124] on div "1 W Exchange Street Providence, Rhode Island" at bounding box center [201, 127] width 120 height 12
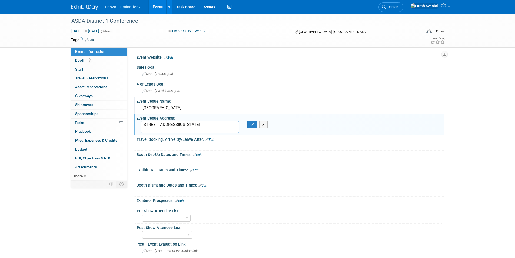
drag, startPoint x: 192, startPoint y: 128, endPoint x: 169, endPoint y: 126, distance: 23.0
click at [144, 124] on textarea "1 W Exchange Street Providence, Rhode Island" at bounding box center [190, 127] width 99 height 12
click at [189, 128] on textarea "1 W Exchange Street Providence, Rhode Island" at bounding box center [190, 127] width 99 height 12
drag, startPoint x: 188, startPoint y: 127, endPoint x: 141, endPoint y: 124, distance: 47.9
click at [141, 124] on textarea "1 W Exchange Street Providence, Rhode Island" at bounding box center [190, 127] width 99 height 12
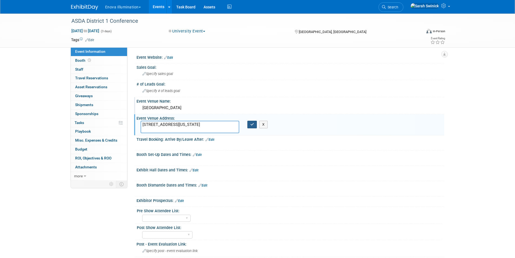
click at [251, 124] on icon "button" at bounding box center [252, 124] width 4 height 4
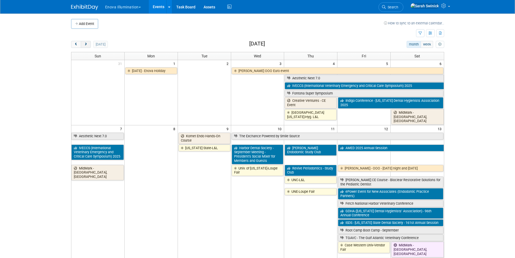
click at [84, 42] on button "next" at bounding box center [86, 44] width 10 height 7
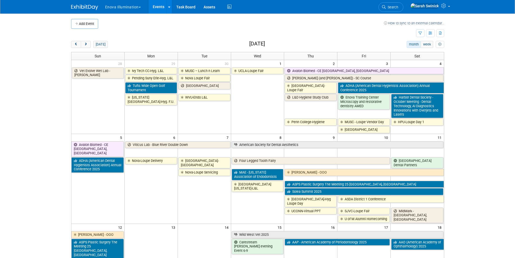
scroll to position [81, 0]
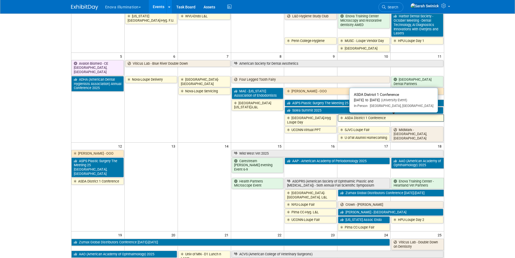
click at [393, 116] on link "ASDA District 1 Conference" at bounding box center [391, 117] width 106 height 7
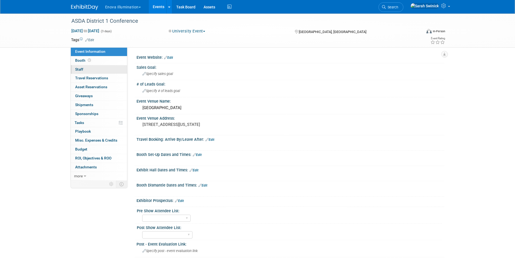
click at [113, 68] on link "0 Staff 0" at bounding box center [99, 69] width 56 height 9
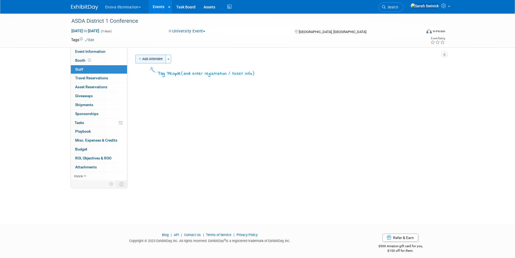
click at [147, 57] on button "Add Attendee" at bounding box center [150, 59] width 31 height 9
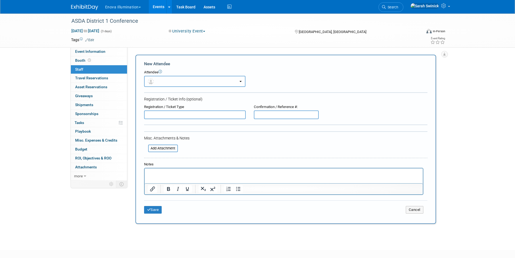
click at [156, 82] on button "button" at bounding box center [194, 81] width 101 height 11
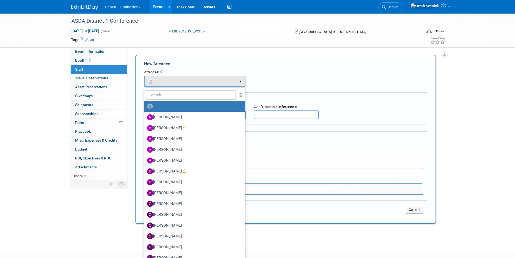
click at [158, 99] on ul "Abby Nelson Adam Shore Andrea Miller Anna McFarlane Austin Merritt (me)" at bounding box center [194, 195] width 101 height 216
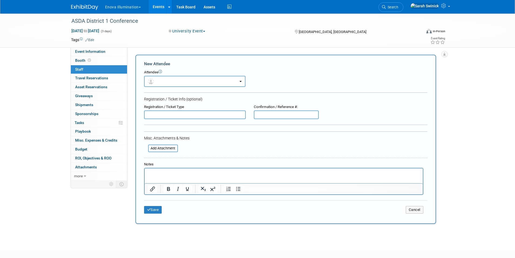
click at [158, 97] on div "Registration / Ticket Info (optional)" at bounding box center [285, 98] width 283 height 5
click at [159, 81] on button "button" at bounding box center [194, 81] width 101 height 11
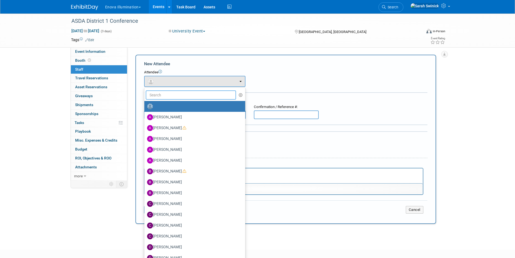
click at [157, 92] on input "text" at bounding box center [191, 94] width 91 height 9
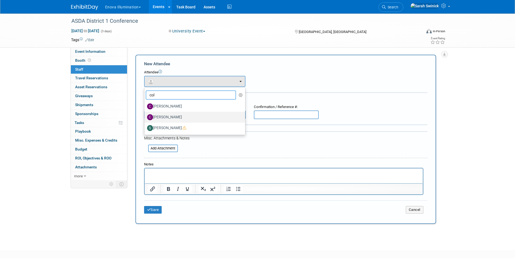
type input "col"
drag, startPoint x: 165, startPoint y: 113, endPoint x: 169, endPoint y: 132, distance: 19.3
click at [167, 114] on label "[PERSON_NAME]" at bounding box center [193, 117] width 93 height 9
click at [145, 115] on input "[PERSON_NAME]" at bounding box center [144, 117] width 4 height 4
select select "dfb92433-3337-415e-a506-7b7030115af7"
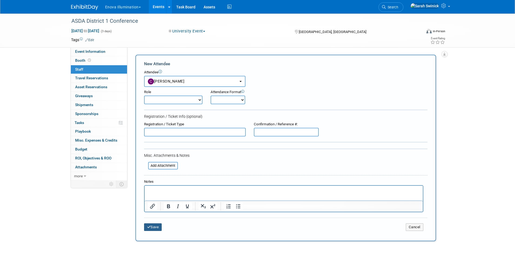
click at [151, 230] on button "Save" at bounding box center [153, 227] width 18 height 8
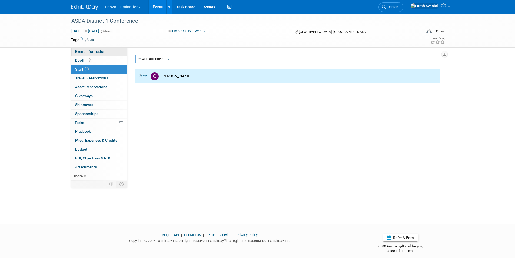
click at [103, 54] on link "Event Information" at bounding box center [99, 51] width 56 height 9
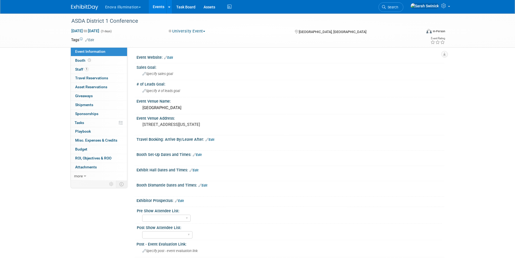
click at [199, 169] on div "Exhibit Hall Dates and Times: Edit" at bounding box center [290, 169] width 308 height 7
click at [197, 169] on link "Edit" at bounding box center [193, 170] width 9 height 4
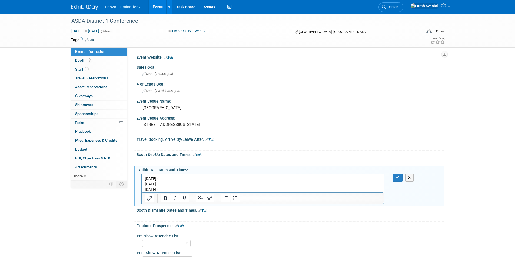
click at [233, 178] on p "Oct 10 -" at bounding box center [263, 178] width 236 height 5
click at [242, 191] on p "Oct 12 -" at bounding box center [263, 189] width 236 height 5
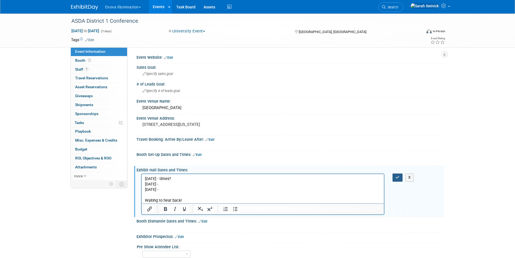
click at [394, 178] on div "X" at bounding box center [400, 177] width 25 height 8
click at [397, 178] on icon "button" at bounding box center [397, 177] width 4 height 4
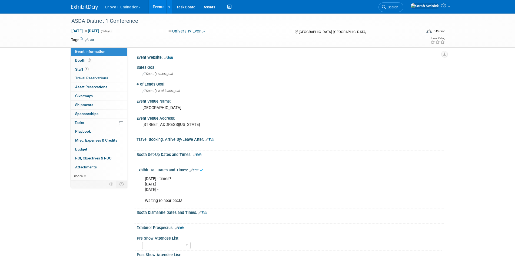
click at [193, 197] on div "Oct 10 - times? Oct 11 - Oct 12 - Waiting to hear back!" at bounding box center [262, 189] width 243 height 32
click at [196, 170] on link "Edit" at bounding box center [193, 170] width 9 height 4
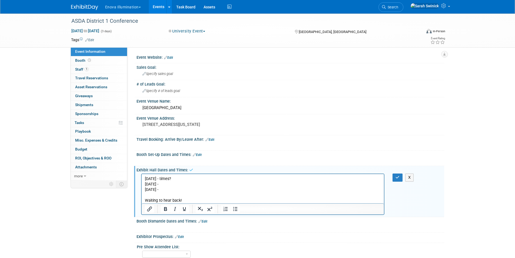
click at [183, 198] on p "Oct 10 - times? Oct 11 - Oct 12 - Waiting to hear back!" at bounding box center [263, 189] width 236 height 27
drag, startPoint x: 185, startPoint y: 200, endPoint x: 127, endPoint y: 201, distance: 57.6
click at [141, 201] on html "Oct 10 - times? Oct 11 - Oct 12 - Waiting to hear back!" at bounding box center [262, 188] width 242 height 29
click at [165, 209] on icon "Bold" at bounding box center [165, 208] width 6 height 6
click at [397, 179] on icon "button" at bounding box center [397, 177] width 4 height 4
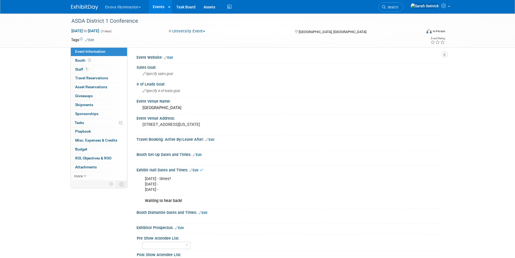
click at [116, 228] on div "Event Information Event Info Booth Booth 1 Staff 1 Staff 0 Travel Reservations …" at bounding box center [257, 162] width 381 height 296
click at [105, 72] on link "1 Staff 1" at bounding box center [99, 69] width 56 height 9
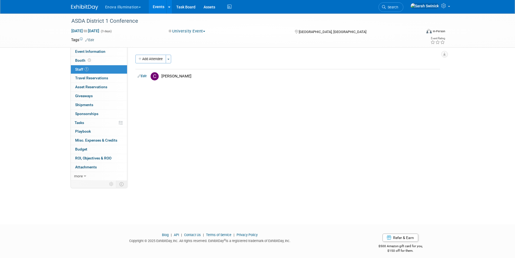
drag, startPoint x: 243, startPoint y: 151, endPoint x: 233, endPoint y: 129, distance: 24.2
click at [241, 148] on div "Event Website: Edit Sales Goal: Specify sales goal Specify # of leads goal X" at bounding box center [285, 113] width 317 height 133
click at [92, 5] on img at bounding box center [84, 7] width 27 height 5
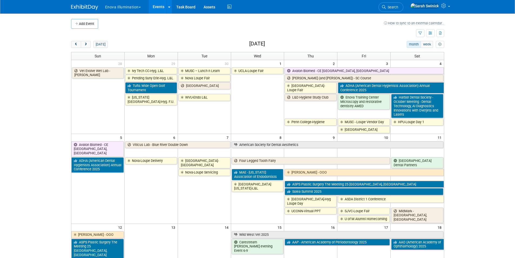
drag, startPoint x: 77, startPoint y: 44, endPoint x: 8, endPoint y: 36, distance: 69.6
click at [77, 44] on span "prev" at bounding box center [76, 45] width 4 height 4
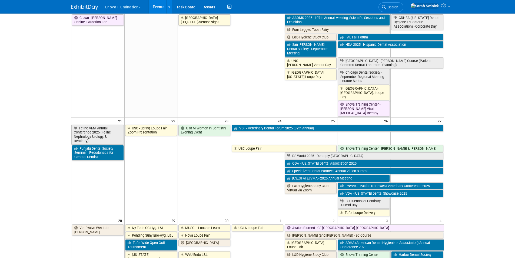
scroll to position [297, 0]
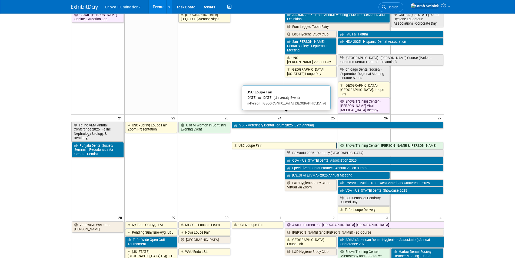
click at [248, 142] on link "USC-Loupe Fair" at bounding box center [284, 145] width 105 height 7
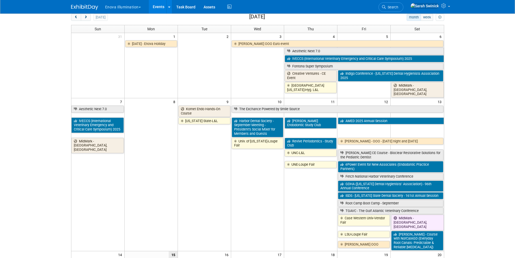
scroll to position [0, 0]
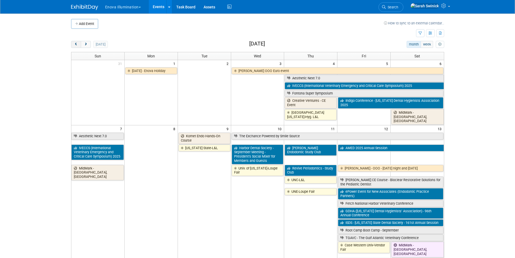
click at [77, 47] on button "prev" at bounding box center [76, 44] width 10 height 7
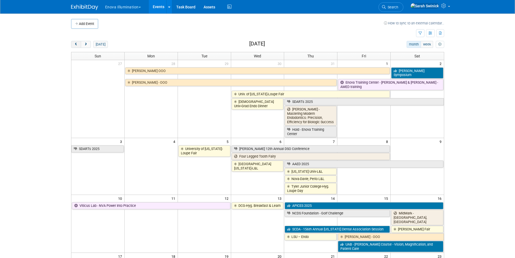
click at [77, 47] on button "prev" at bounding box center [76, 44] width 10 height 7
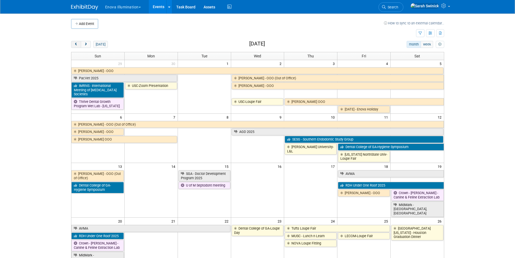
click at [77, 47] on button "prev" at bounding box center [76, 44] width 10 height 7
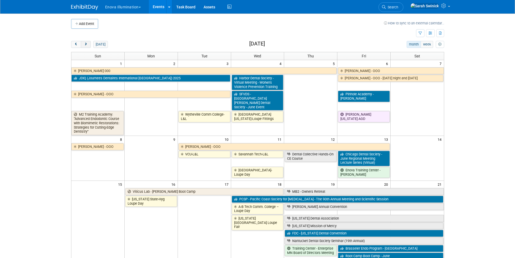
click at [88, 48] on button "next" at bounding box center [86, 44] width 10 height 7
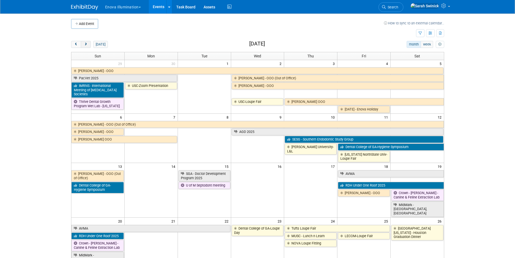
click at [88, 48] on button "next" at bounding box center [86, 44] width 10 height 7
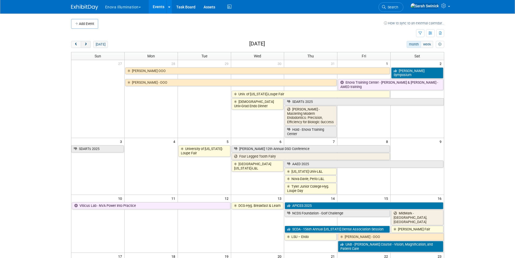
click at [88, 48] on button "next" at bounding box center [86, 44] width 10 height 7
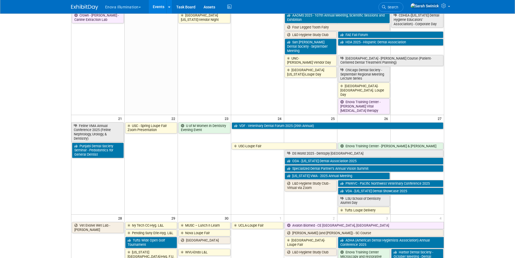
scroll to position [297, 0]
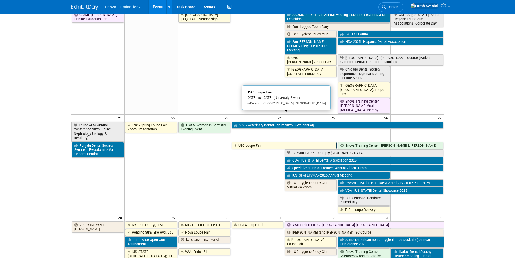
click at [253, 142] on link "USC-Loupe Fair" at bounding box center [284, 145] width 105 height 7
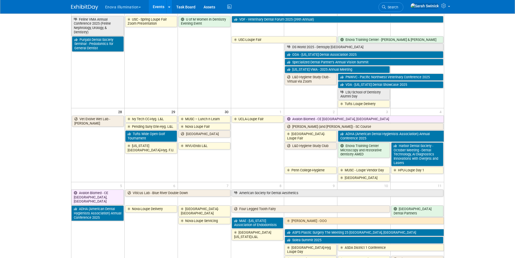
scroll to position [351, 0]
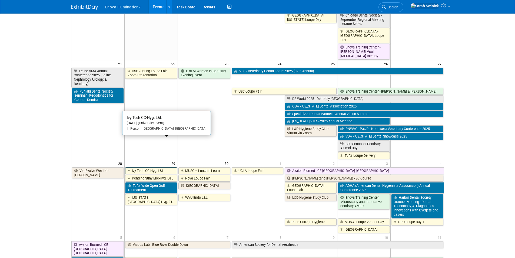
click at [132, 167] on link "Ivy Tech CC-Hyg. L&L" at bounding box center [151, 170] width 52 height 7
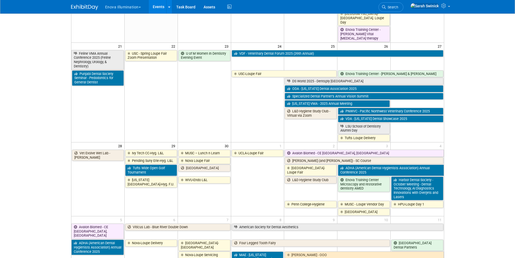
scroll to position [378, 0]
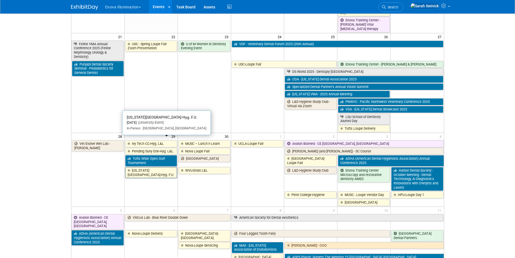
click at [154, 167] on link "[US_STATE][GEOGRAPHIC_DATA]-Hyg. F.U." at bounding box center [151, 172] width 52 height 11
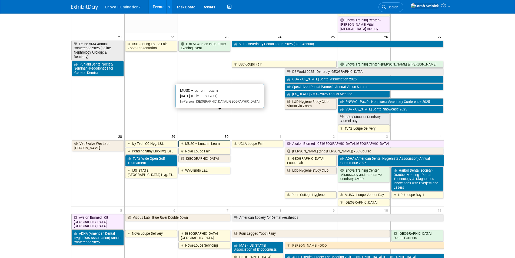
click at [196, 140] on link "MUSC – Lunch n Learn" at bounding box center [204, 143] width 52 height 7
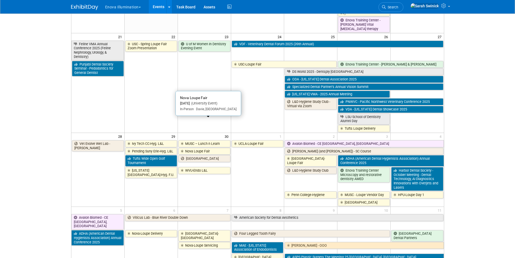
click at [218, 148] on link "Nova Loupe Fair" at bounding box center [204, 151] width 52 height 7
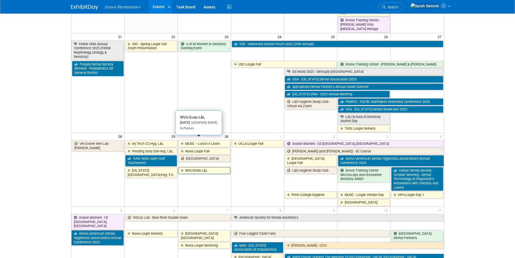
click at [202, 167] on link "WVU-Endo L&L" at bounding box center [204, 170] width 52 height 7
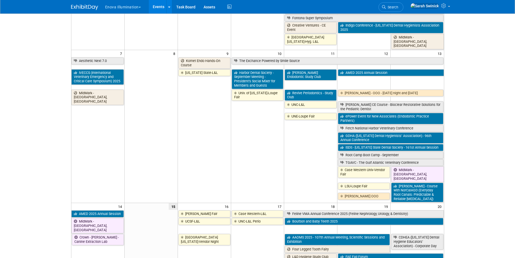
scroll to position [81, 0]
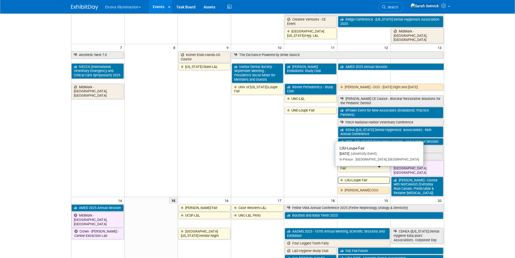
click at [366, 176] on link "LSU-Loupe Fair" at bounding box center [364, 179] width 52 height 7
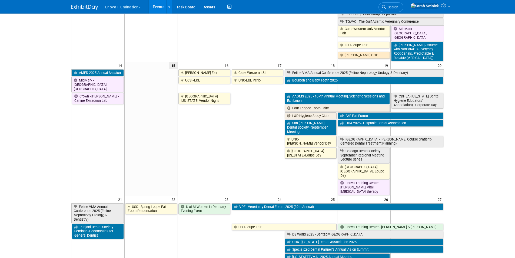
scroll to position [243, 0]
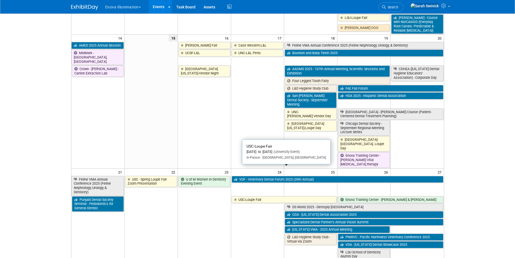
click at [246, 196] on link "USC-Loupe Fair" at bounding box center [284, 199] width 105 height 7
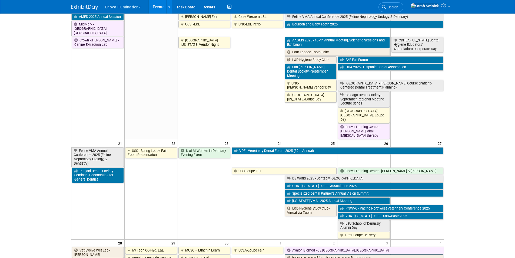
scroll to position [324, 0]
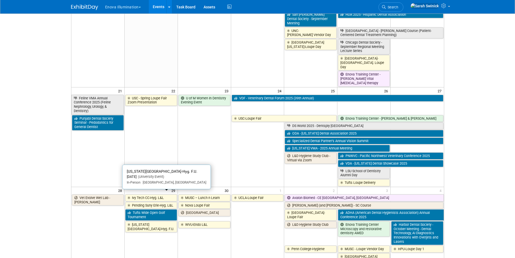
click at [148, 221] on link "[US_STATE][GEOGRAPHIC_DATA]-Hyg. F.U." at bounding box center [151, 226] width 52 height 11
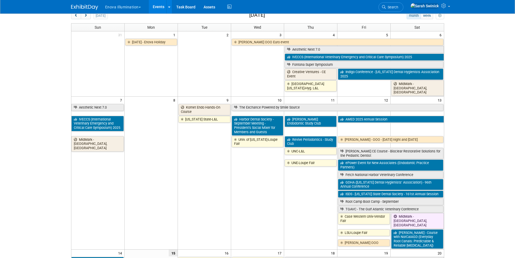
scroll to position [0, 0]
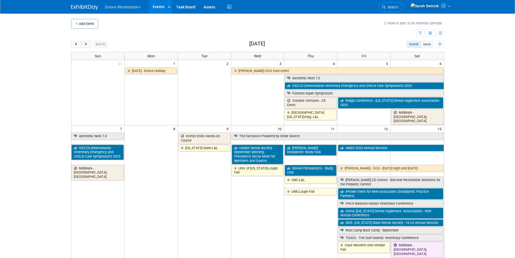
click at [398, 7] on span "Search" at bounding box center [392, 7] width 12 height 4
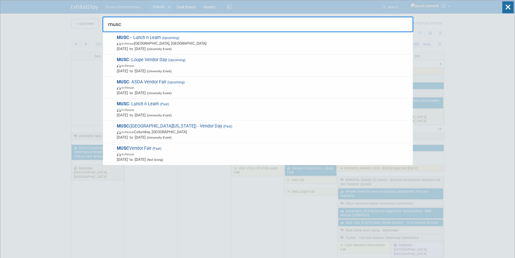
type input "musc"
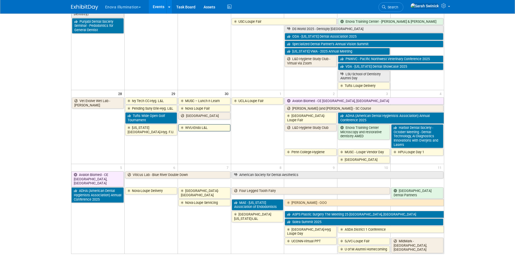
scroll to position [337, 0]
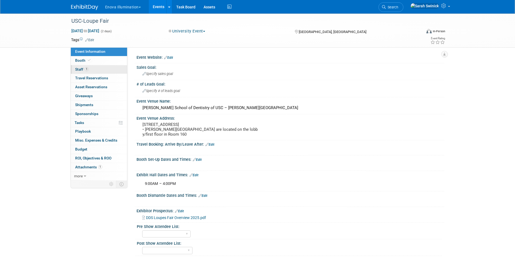
click at [83, 71] on link "1 Staff 1" at bounding box center [99, 69] width 56 height 9
click at [101, 167] on span "1" at bounding box center [100, 167] width 4 height 4
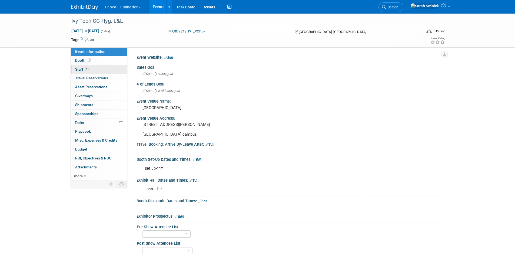
click at [110, 70] on link "1 Staff 1" at bounding box center [99, 69] width 56 height 9
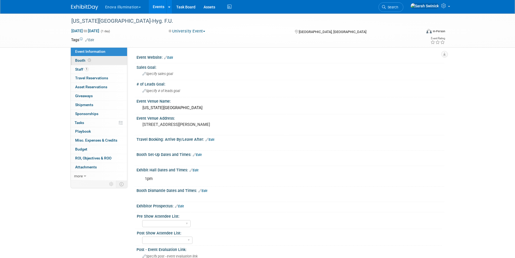
click at [97, 65] on div "Event Information Event Info Booth Booth 1 Staff 1 Staff 0 Travel Reservations …" at bounding box center [99, 113] width 57 height 133
click at [105, 70] on link "1 Staff 1" at bounding box center [99, 69] width 56 height 9
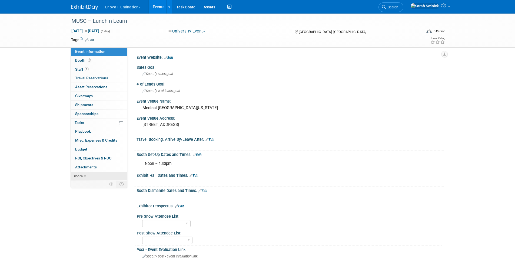
click at [91, 173] on link "more" at bounding box center [99, 176] width 56 height 9
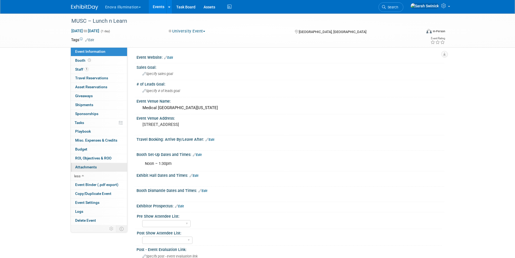
click at [94, 166] on span "Attachments 0" at bounding box center [86, 167] width 22 height 4
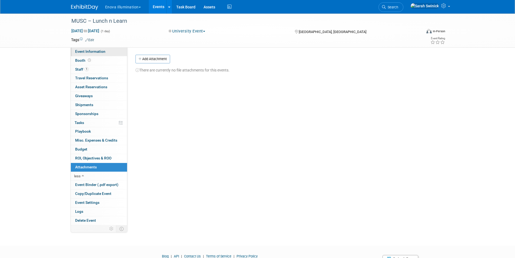
click at [108, 52] on link "Event Information" at bounding box center [99, 51] width 56 height 9
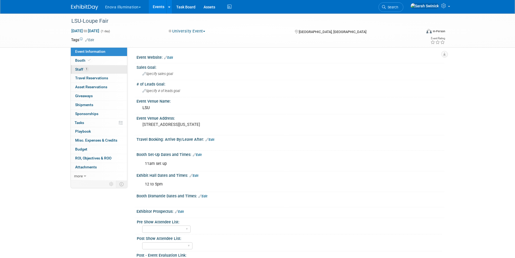
click at [121, 69] on link "1 Staff 1" at bounding box center [99, 69] width 56 height 9
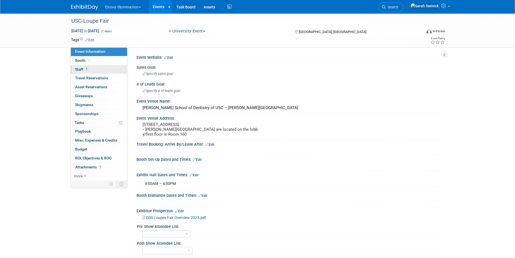
click at [90, 72] on link "1 Staff 1" at bounding box center [99, 69] width 56 height 9
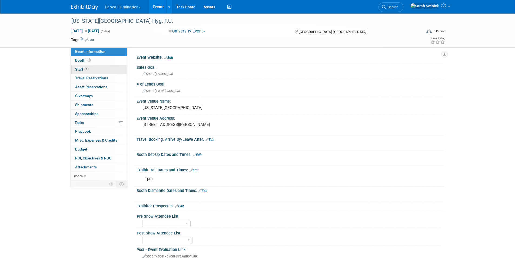
click at [98, 69] on link "1 Staff 1" at bounding box center [99, 69] width 56 height 9
